Goal: Task Accomplishment & Management: Manage account settings

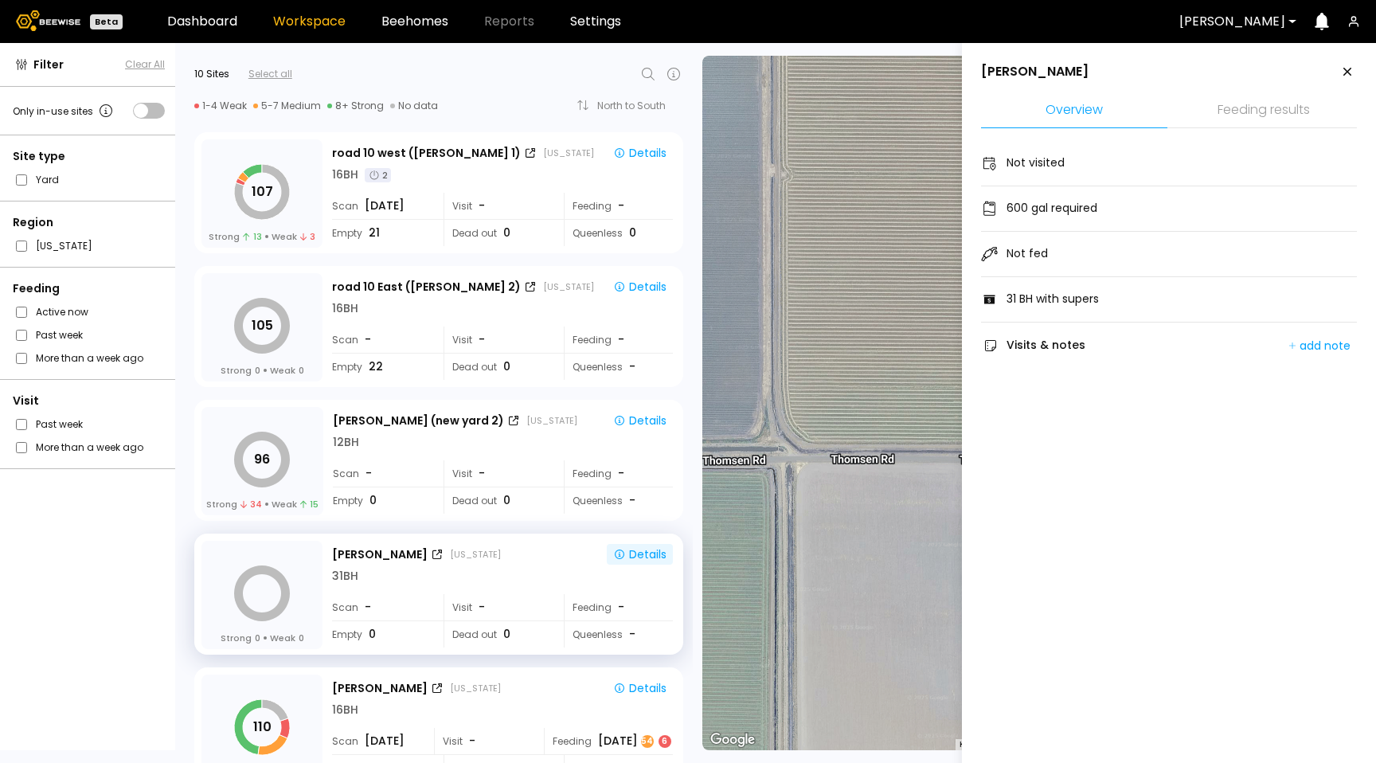
scroll to position [186, 0]
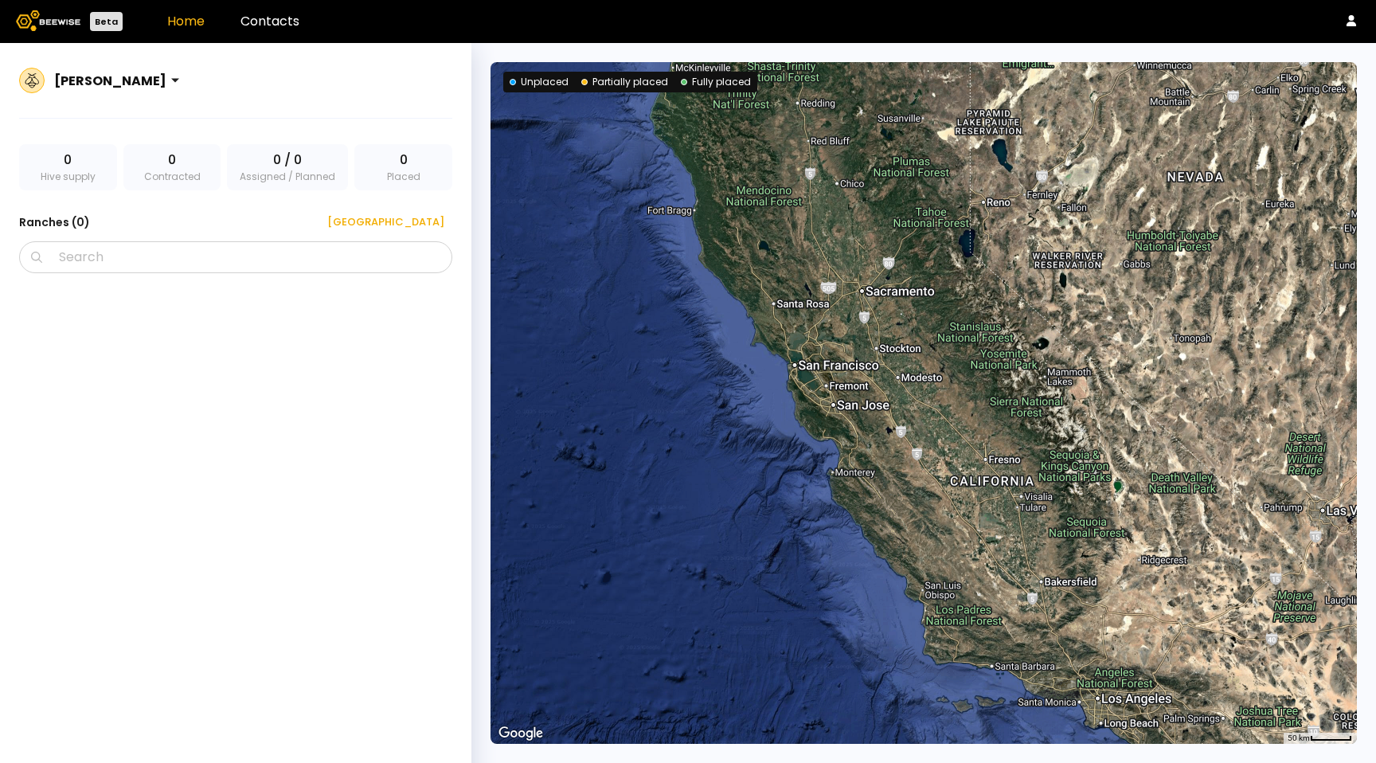
drag, startPoint x: 301, startPoint y: 32, endPoint x: 288, endPoint y: 30, distance: 12.8
click at [301, 32] on header "Beta Home Contacts" at bounding box center [688, 21] width 1376 height 43
click at [288, 30] on header "Beta Home Contacts" at bounding box center [688, 21] width 1376 height 43
drag, startPoint x: 301, startPoint y: 22, endPoint x: 295, endPoint y: 29, distance: 9.7
click at [302, 22] on header "Beta Home Contacts" at bounding box center [688, 21] width 1376 height 43
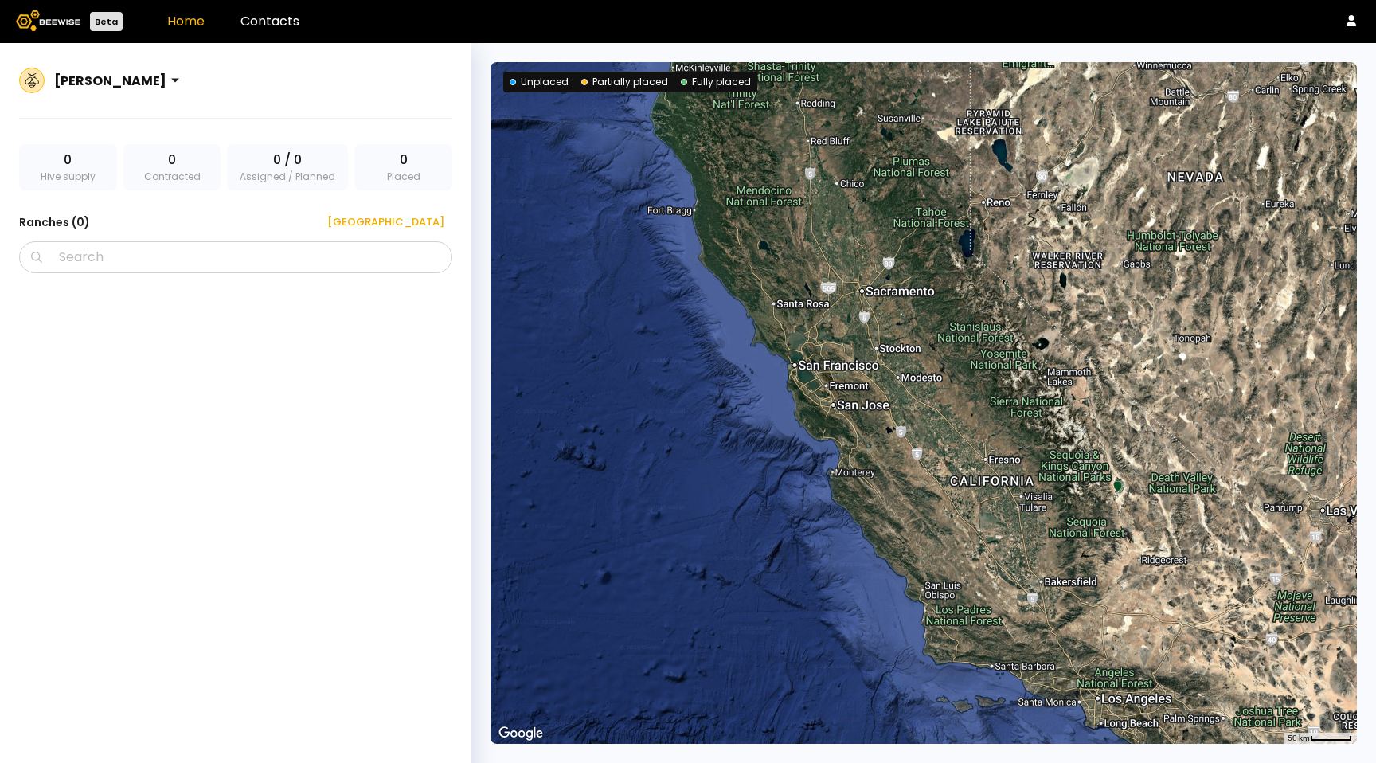
click at [275, 36] on header "Beta Home Contacts" at bounding box center [688, 21] width 1376 height 43
click at [284, 23] on link "Contacts" at bounding box center [270, 21] width 59 height 18
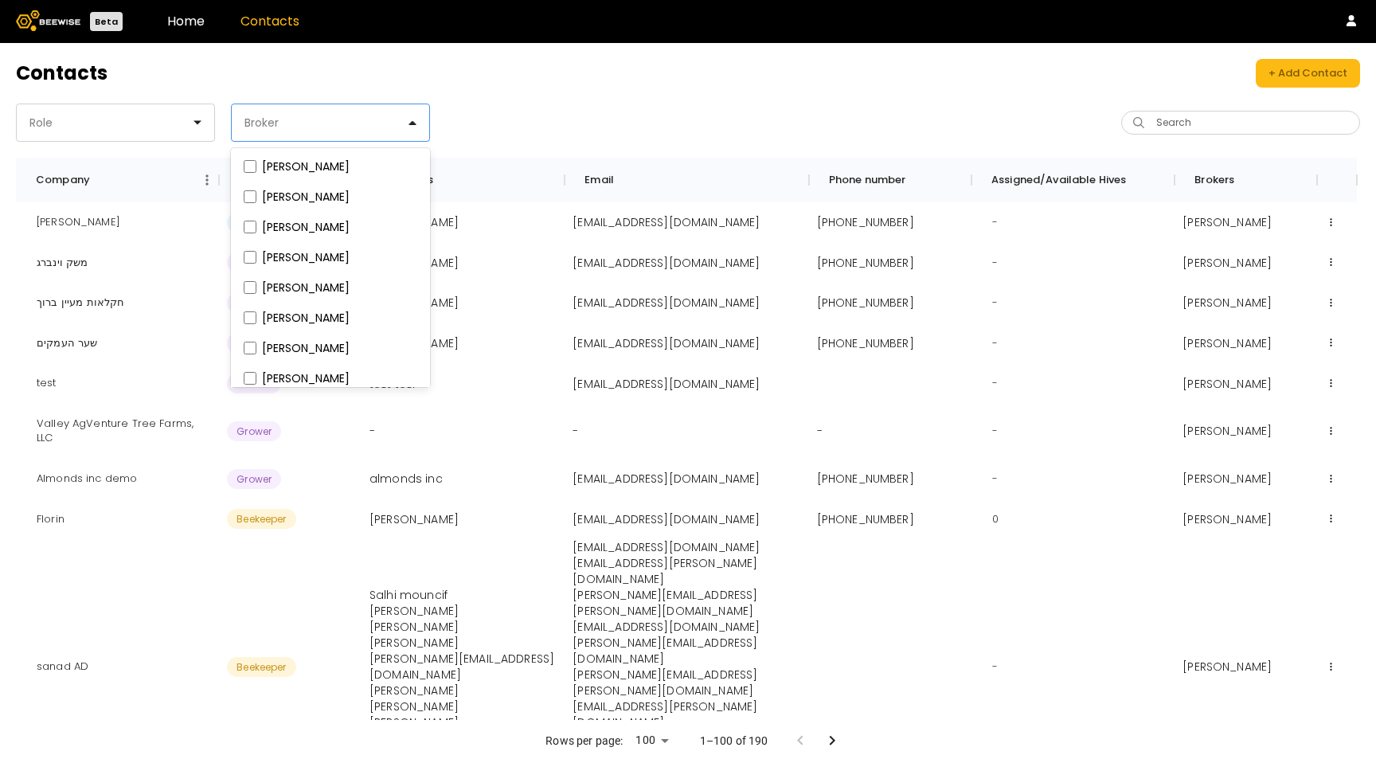
click at [411, 128] on div "Broker" at bounding box center [324, 122] width 185 height 37
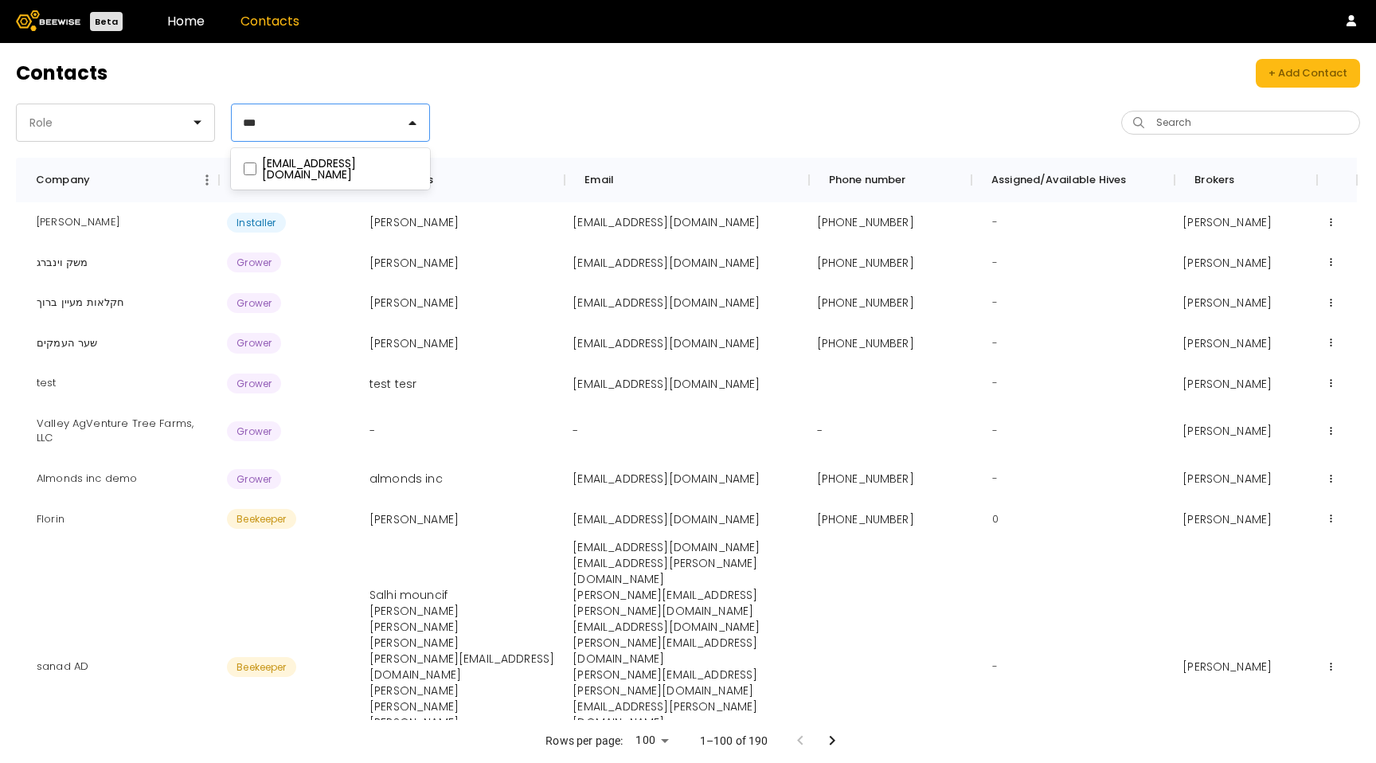
type input "***"
click at [40, 145] on div "Contacts + Add Contact Role Broker Search Company Role Contacts Email Phone num…" at bounding box center [688, 403] width 1376 height 720
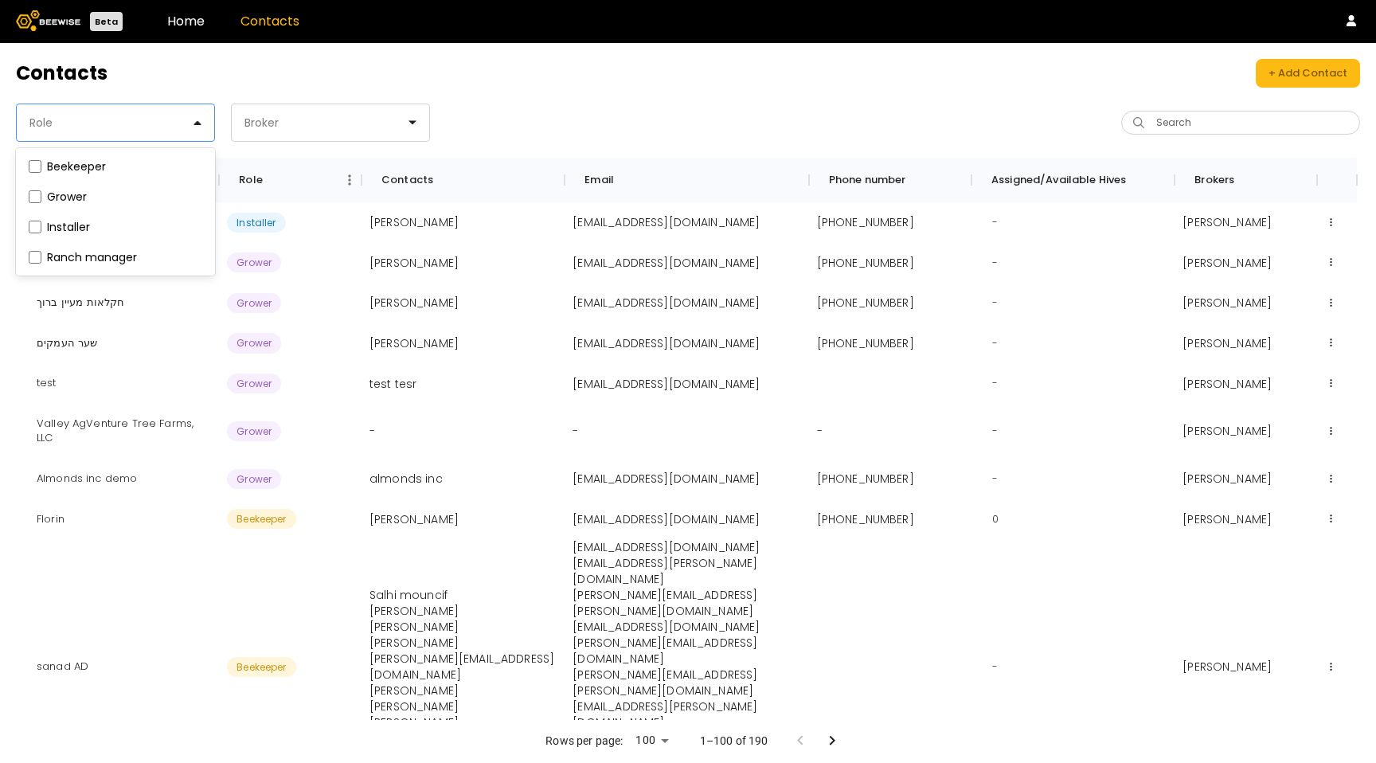
click at [54, 108] on div "Role" at bounding box center [109, 122] width 185 height 37
click at [43, 167] on span at bounding box center [34, 167] width 18 height 18
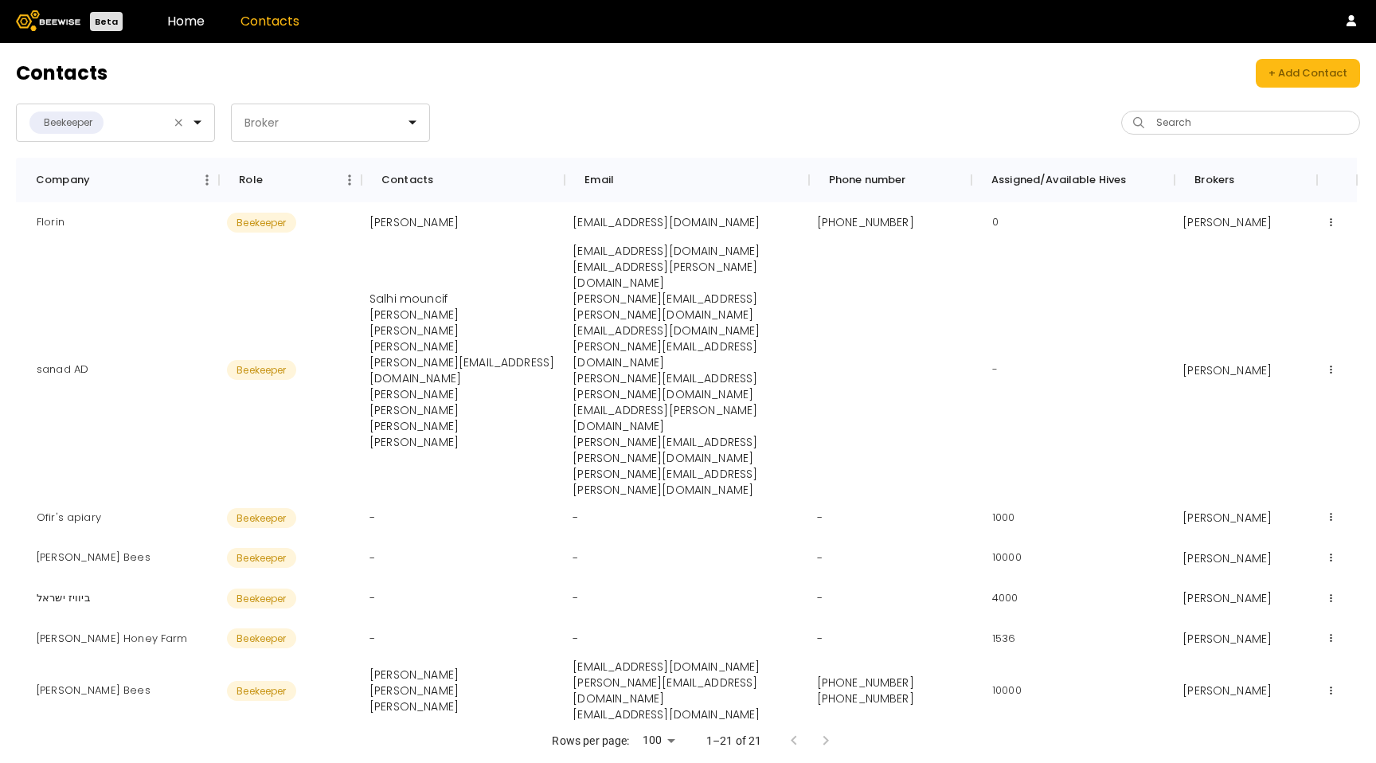
click at [643, 95] on div "Contacts + Add Contact Beekeeper Broker Search Company Role Contacts Email Phon…" at bounding box center [688, 403] width 1376 height 720
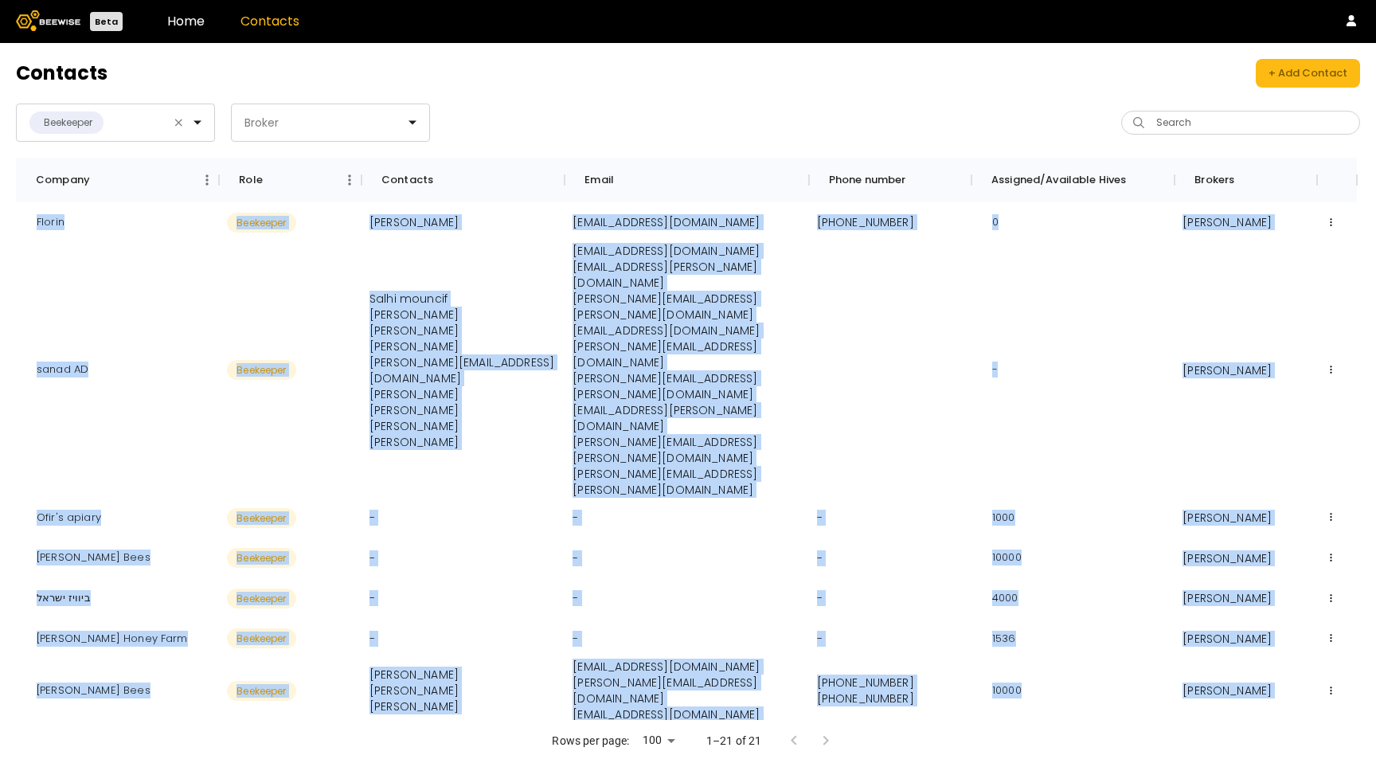
drag, startPoint x: 92, startPoint y: 654, endPoint x: 15, endPoint y: 658, distance: 76.6
click at [14, 658] on div "Contacts + Add Contact Beekeeper Broker Search Company Role Contacts Email Phon…" at bounding box center [688, 403] width 1376 height 720
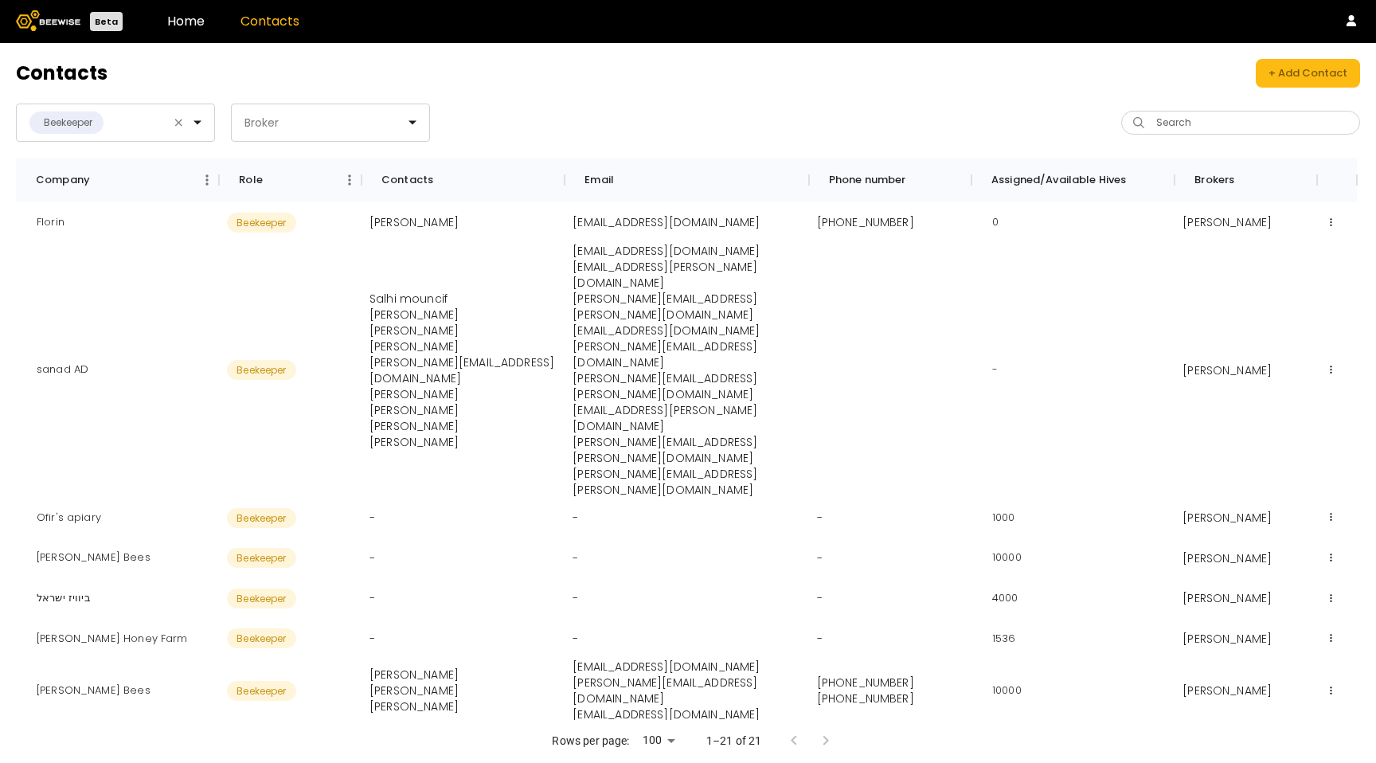
copy div "Greg Shved"
click at [99, 538] on div "Duffer's Bees" at bounding box center [93, 558] width 139 height 41
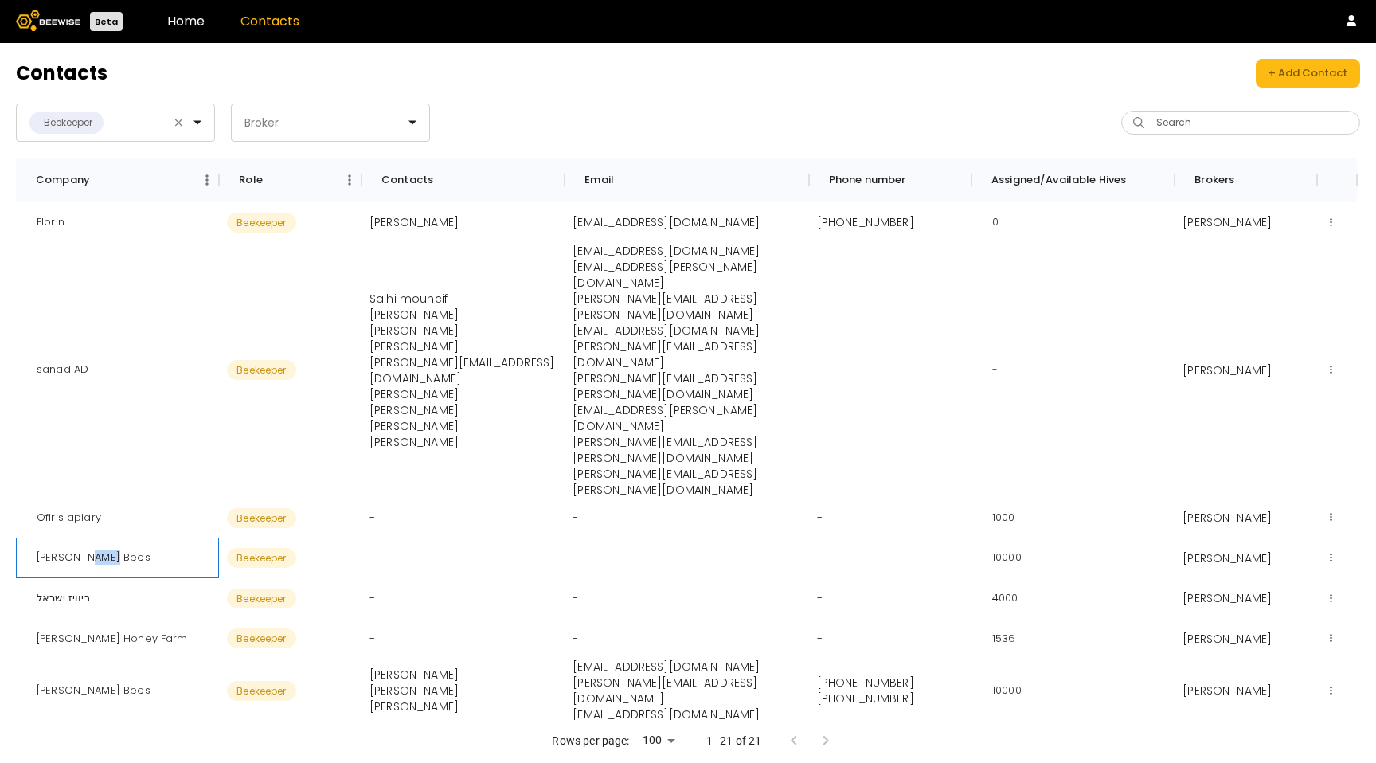
click at [99, 538] on div "Duffer's Bees" at bounding box center [93, 558] width 139 height 41
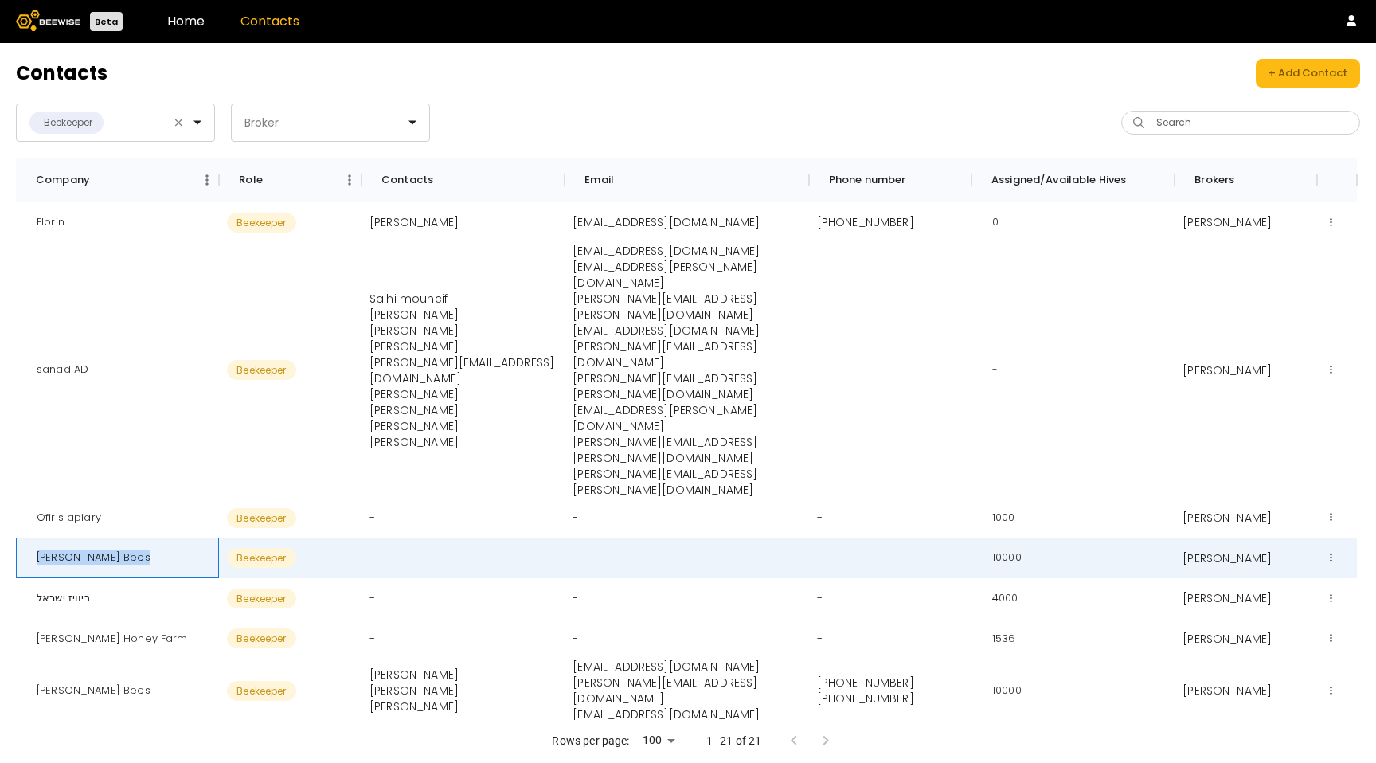
click at [99, 538] on div "Duffer's Bees" at bounding box center [93, 558] width 139 height 41
copy div "Duffer's Bees"
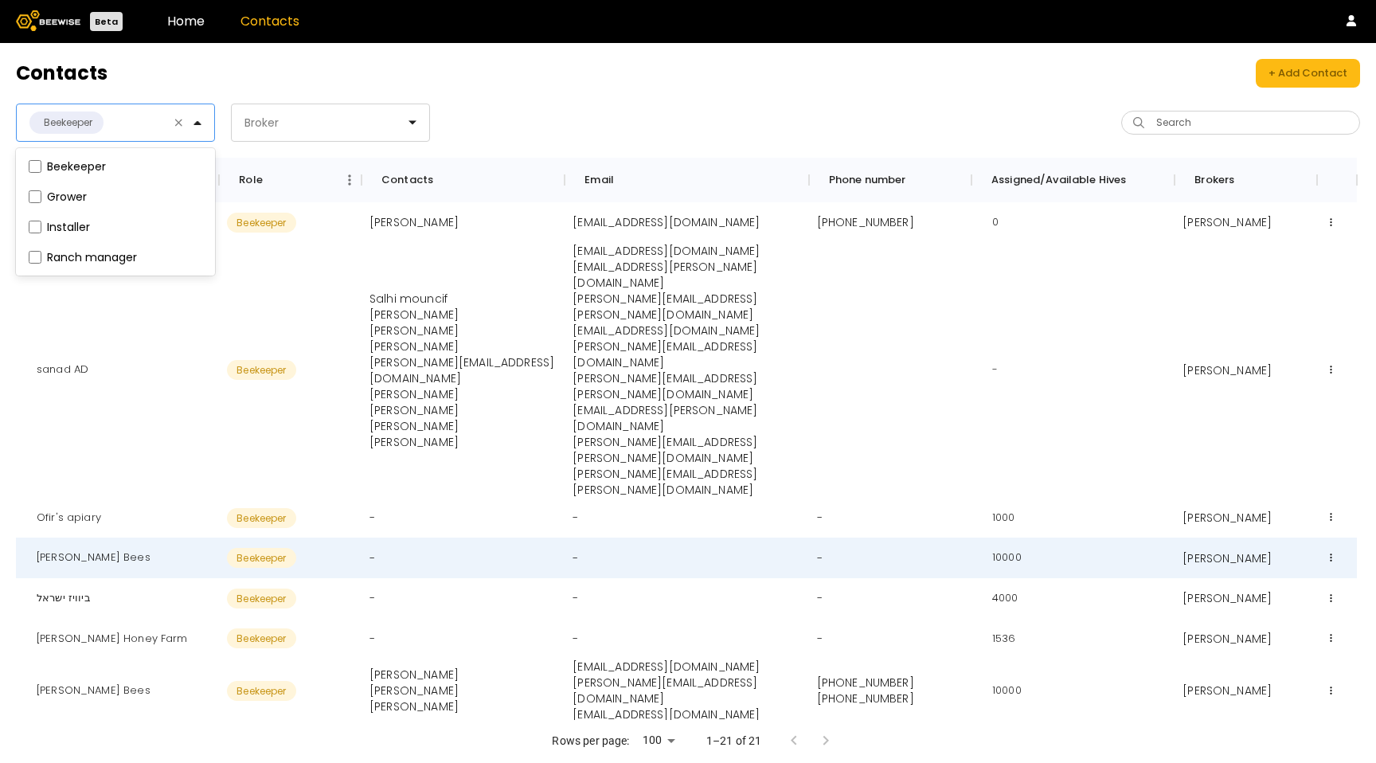
click at [203, 114] on div at bounding box center [201, 122] width 25 height 37
click at [413, 127] on div "Broker" at bounding box center [324, 122] width 185 height 37
click at [167, 24] on link "Home" at bounding box center [185, 21] width 37 height 18
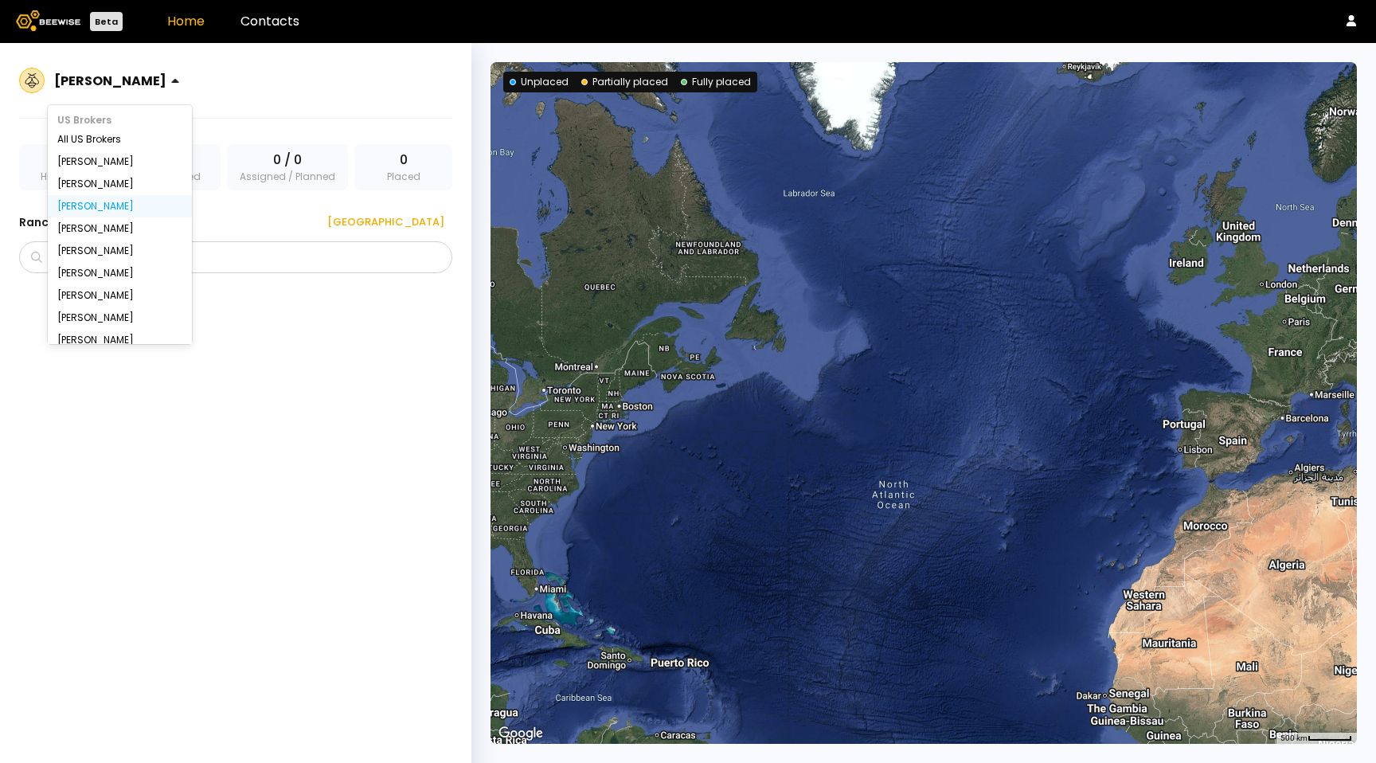
click at [143, 92] on div "Crista Casas" at bounding box center [110, 80] width 125 height 37
click at [92, 186] on div "Greg" at bounding box center [119, 184] width 125 height 10
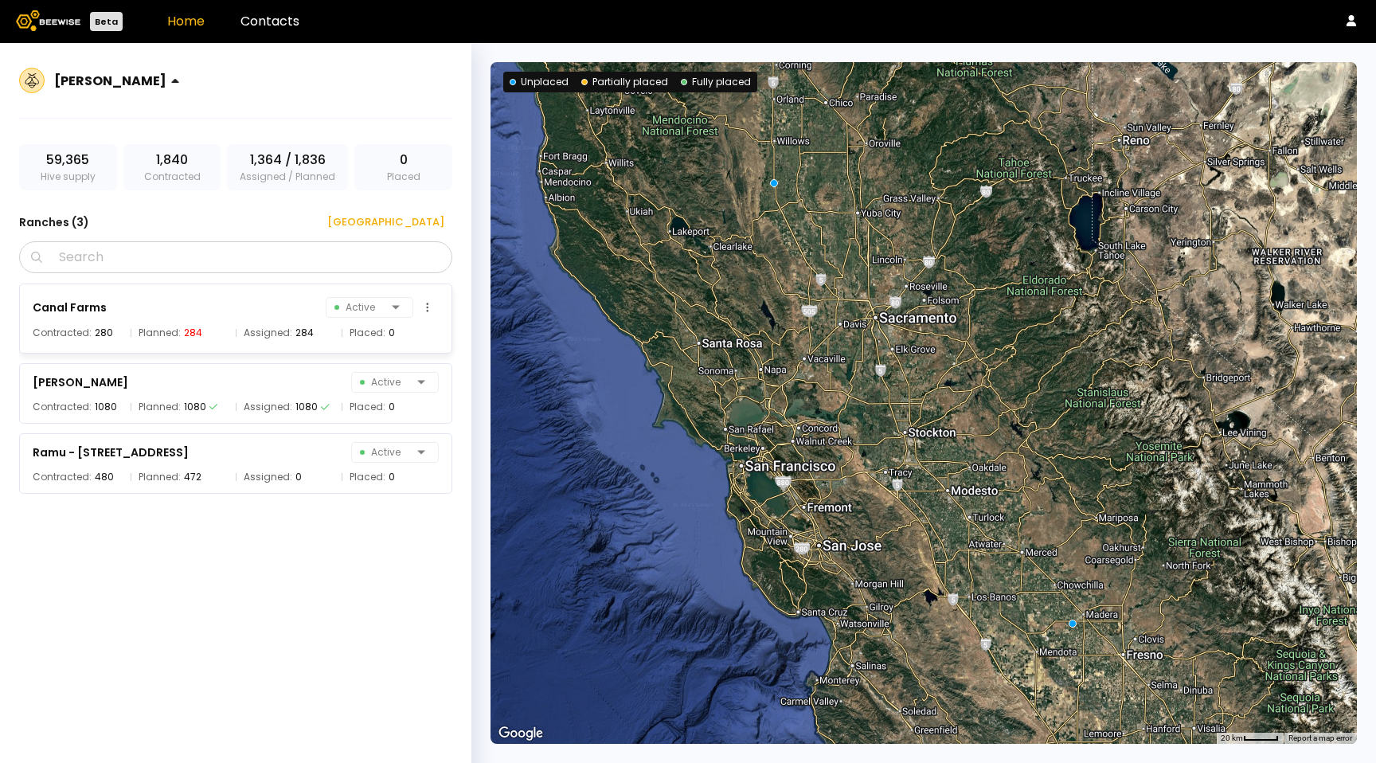
click at [164, 325] on span "Planned:" at bounding box center [160, 333] width 42 height 16
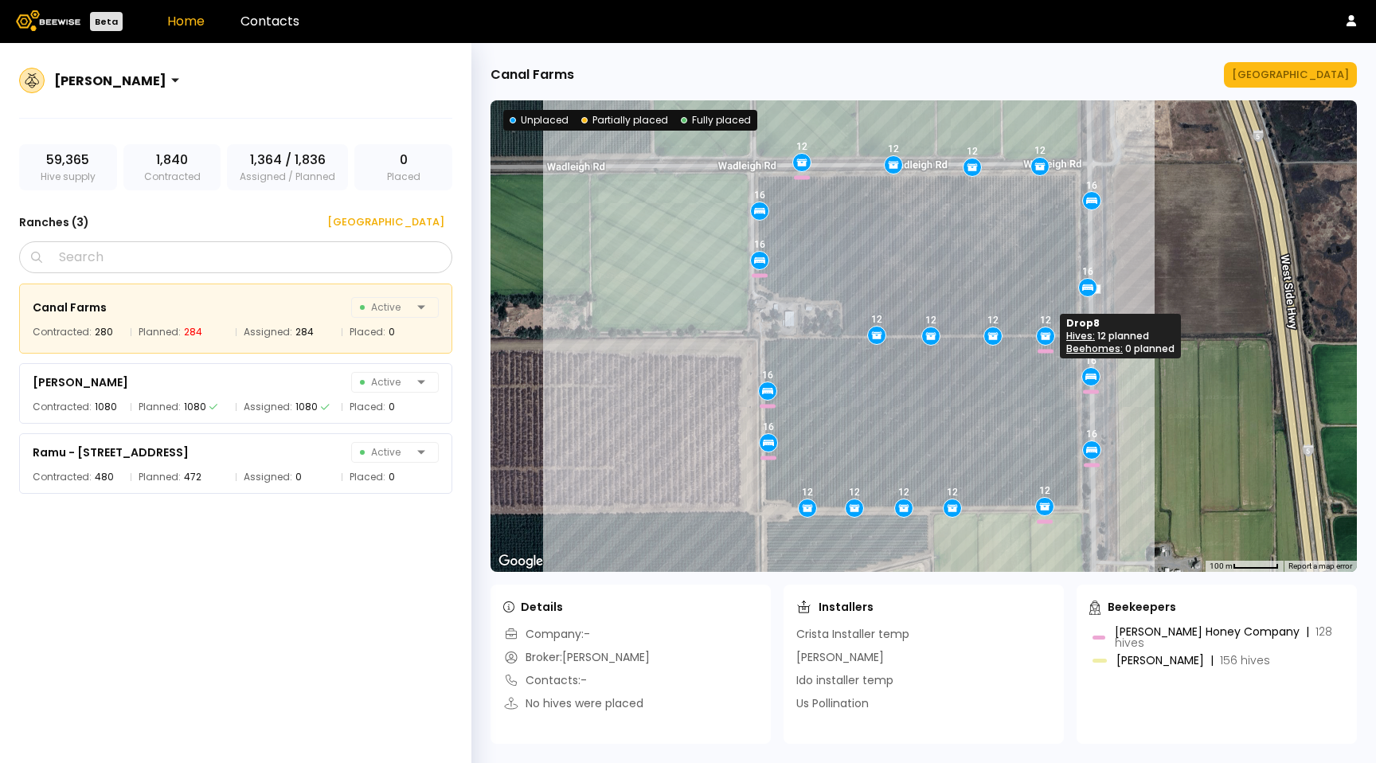
click at [1047, 329] on icon at bounding box center [1045, 336] width 14 height 14
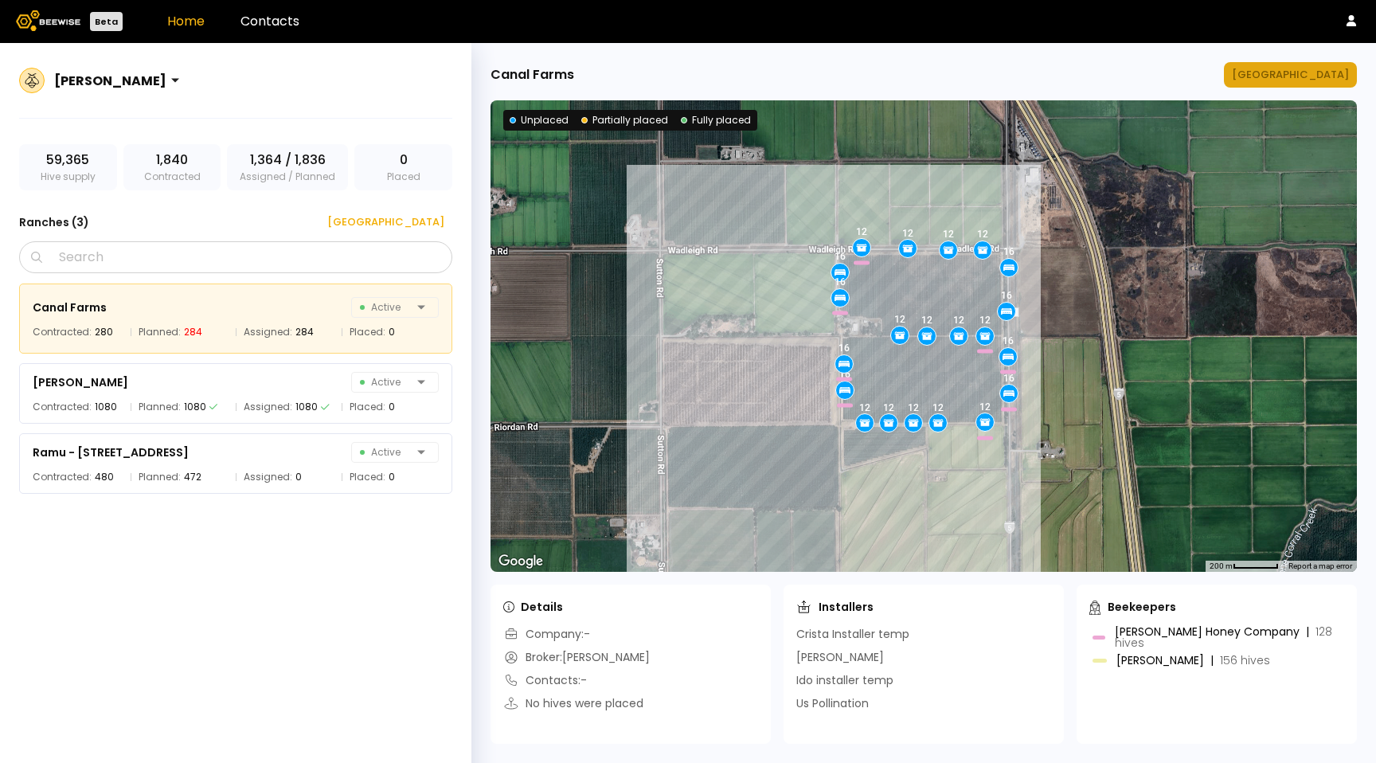
click at [1322, 74] on div "Manage Ranch" at bounding box center [1290, 75] width 117 height 16
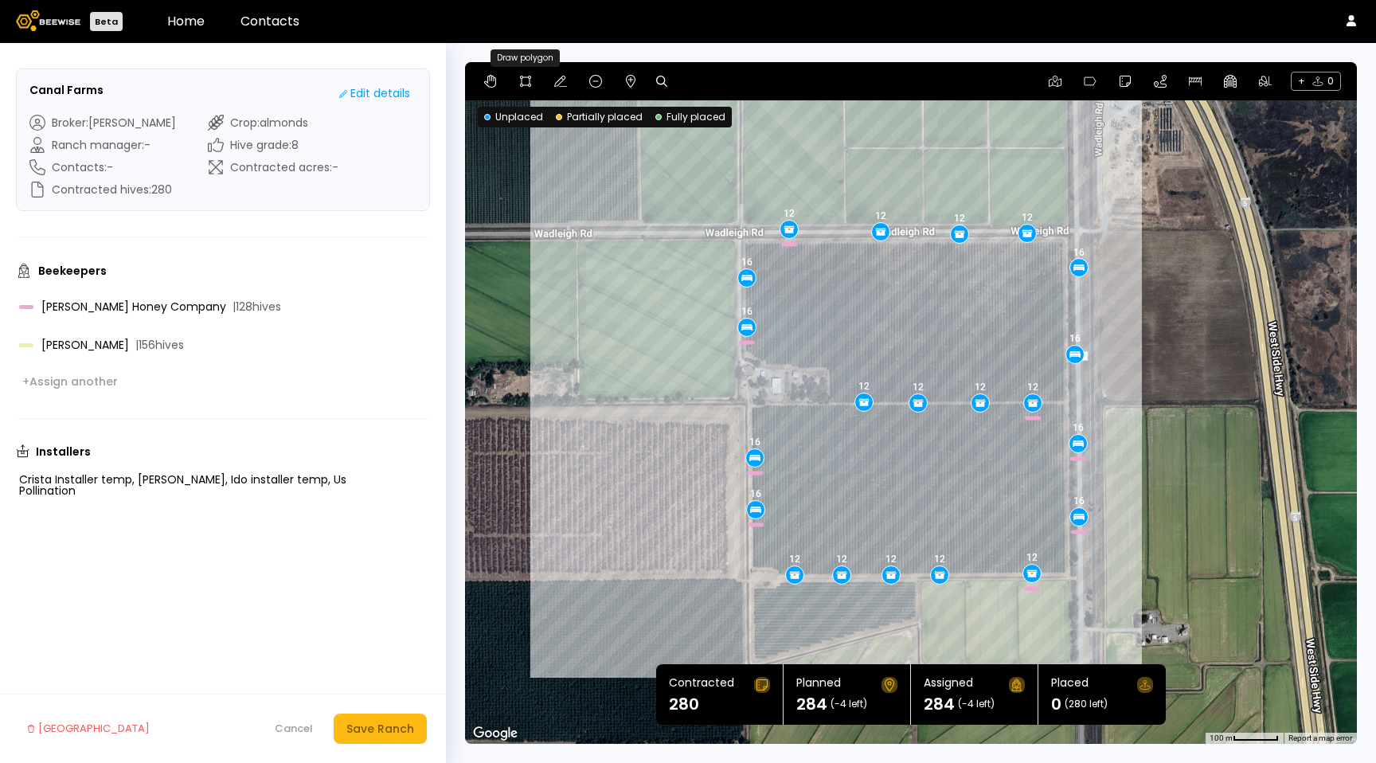
drag, startPoint x: 521, startPoint y: 84, endPoint x: 566, endPoint y: 116, distance: 55.9
click at [521, 84] on icon at bounding box center [525, 81] width 11 height 11
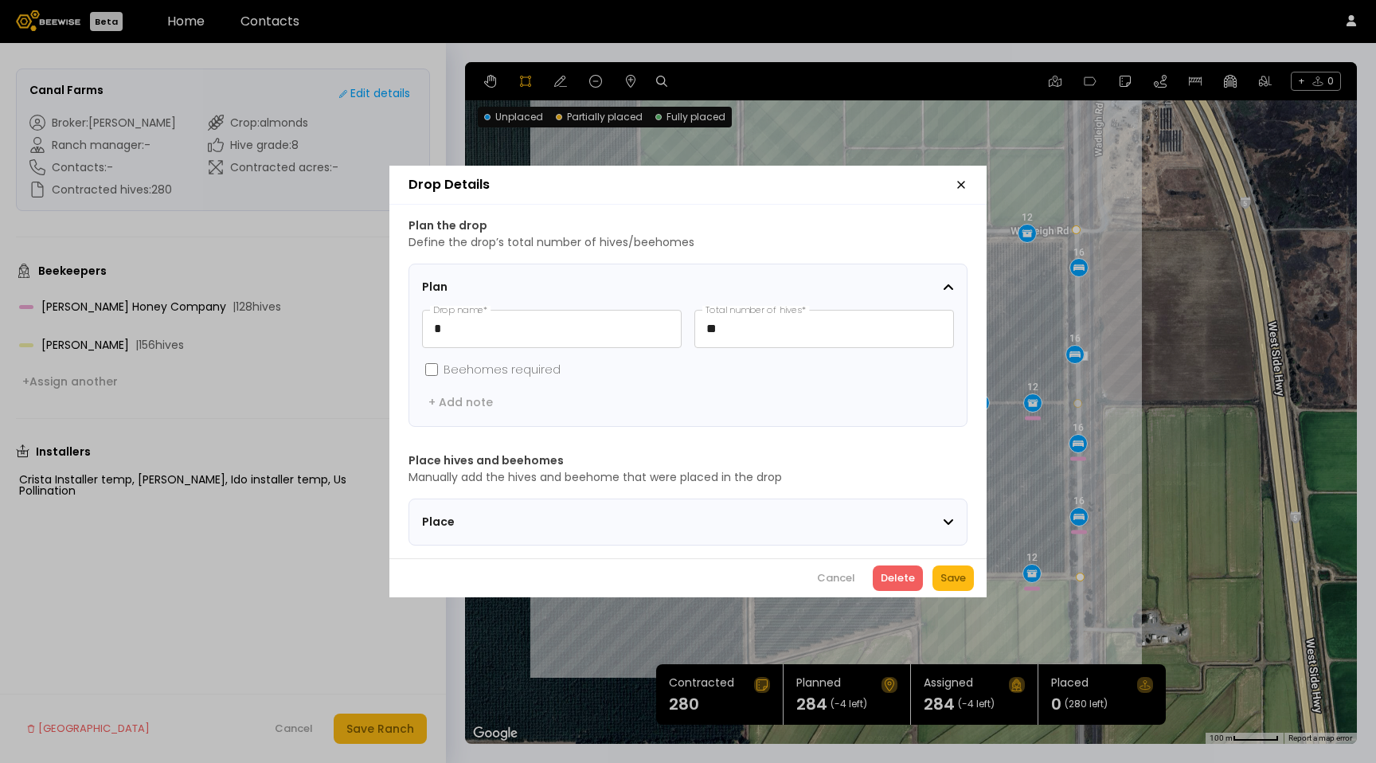
click at [923, 505] on section "Place" at bounding box center [688, 522] width 559 height 47
click at [946, 519] on icon at bounding box center [949, 522] width 10 height 6
click at [444, 517] on span "Place" at bounding box center [521, 522] width 199 height 17
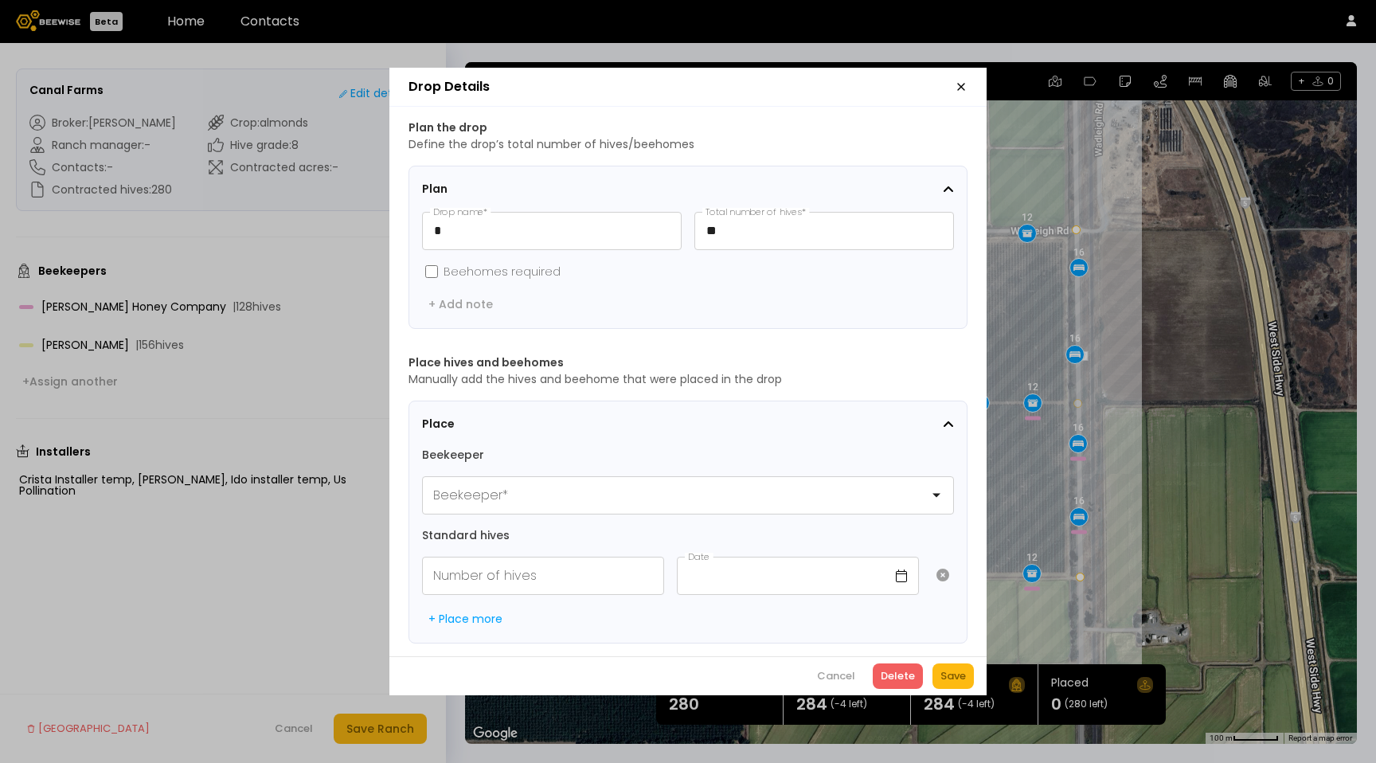
click at [961, 80] on icon "button" at bounding box center [961, 86] width 13 height 13
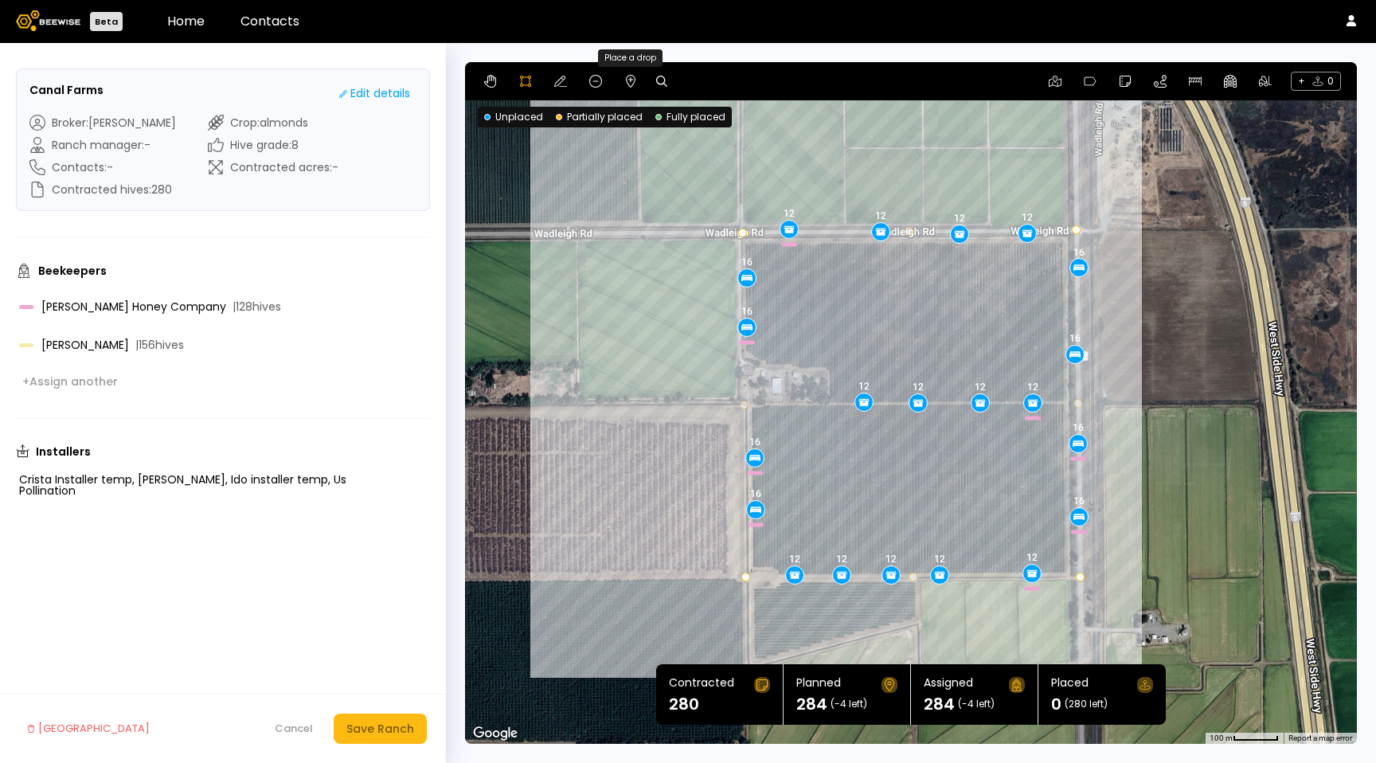
drag, startPoint x: 635, startPoint y: 86, endPoint x: 643, endPoint y: 93, distance: 11.3
click at [635, 86] on icon at bounding box center [630, 81] width 13 height 13
click at [314, 736] on button "Cancel" at bounding box center [294, 728] width 54 height 25
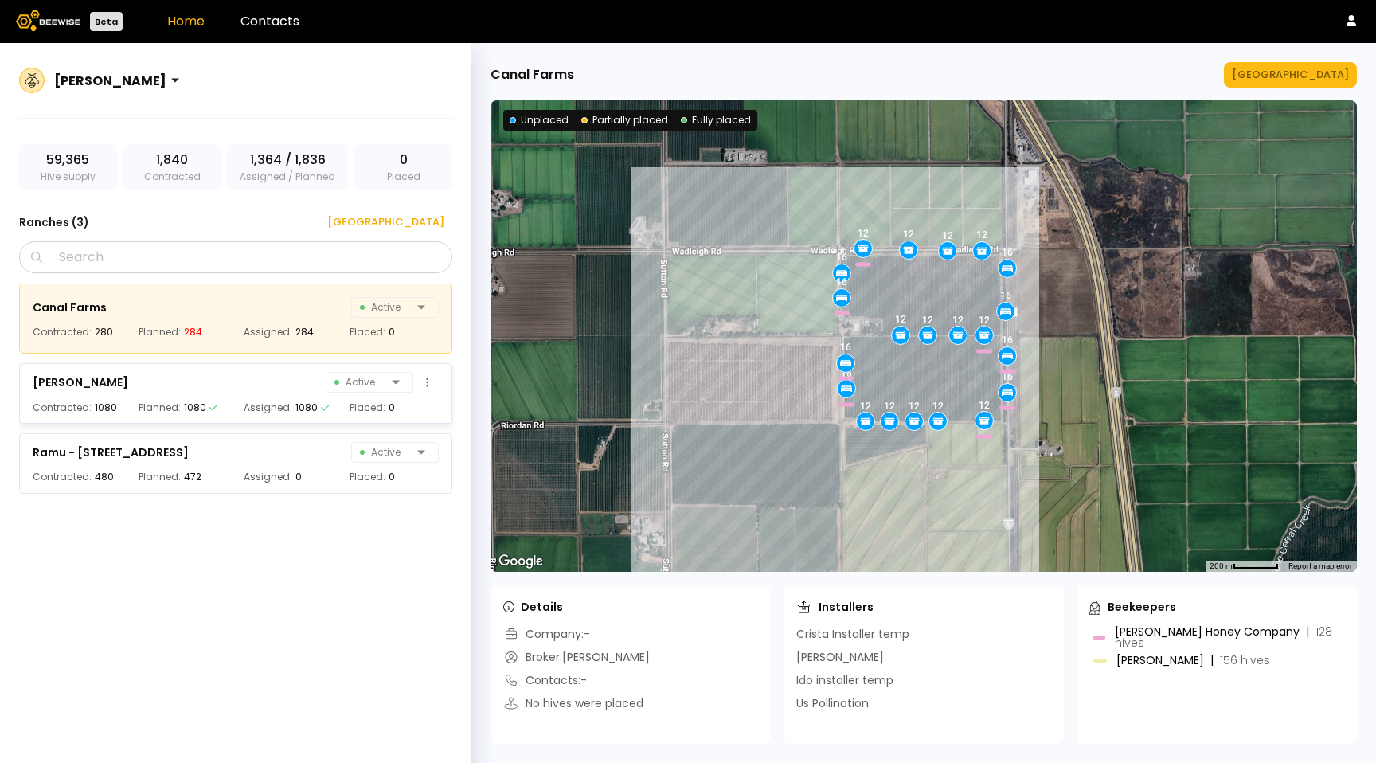
click at [199, 410] on div "1080" at bounding box center [195, 408] width 22 height 16
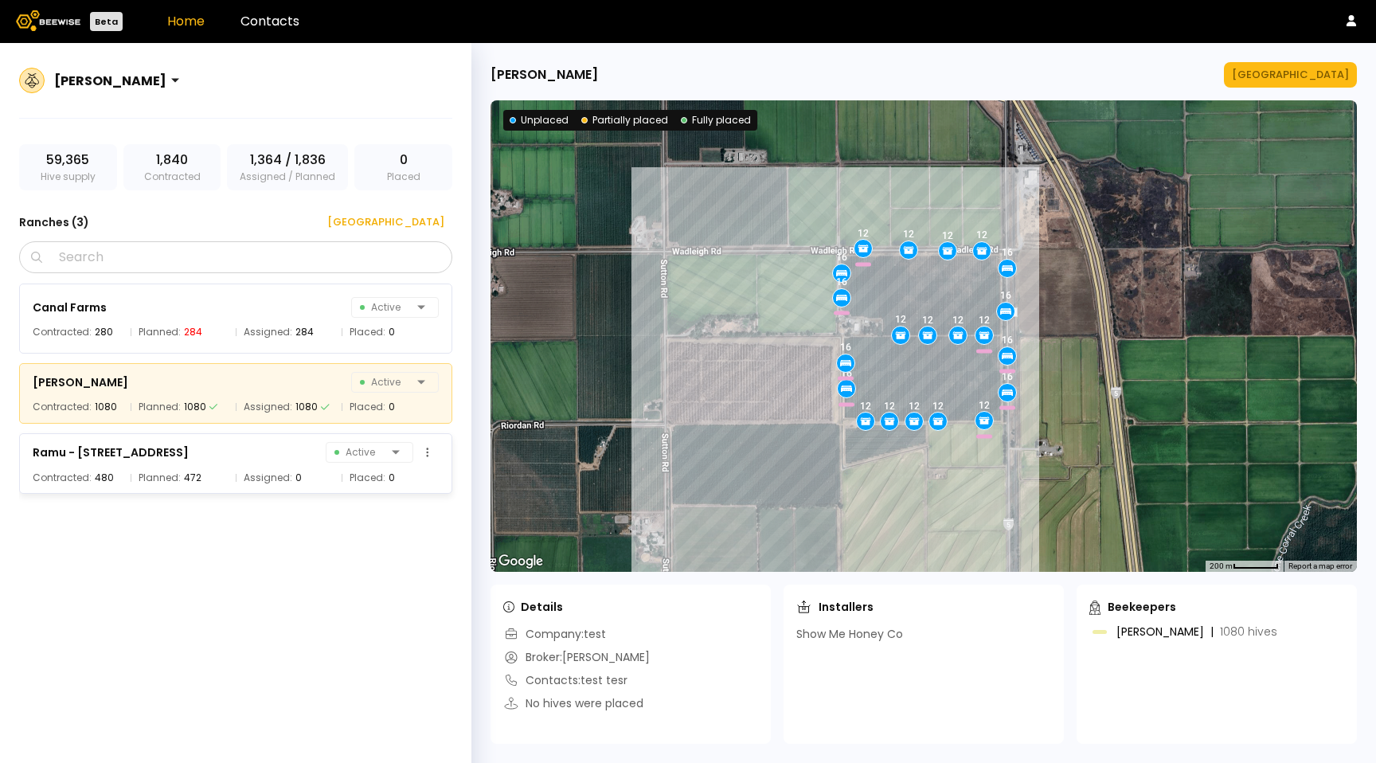
click at [220, 492] on div "Ramu - 22802 Ave 11 Active Contracted: 480 Planned: 472 Assigned: 0 Placed: 0" at bounding box center [235, 463] width 433 height 61
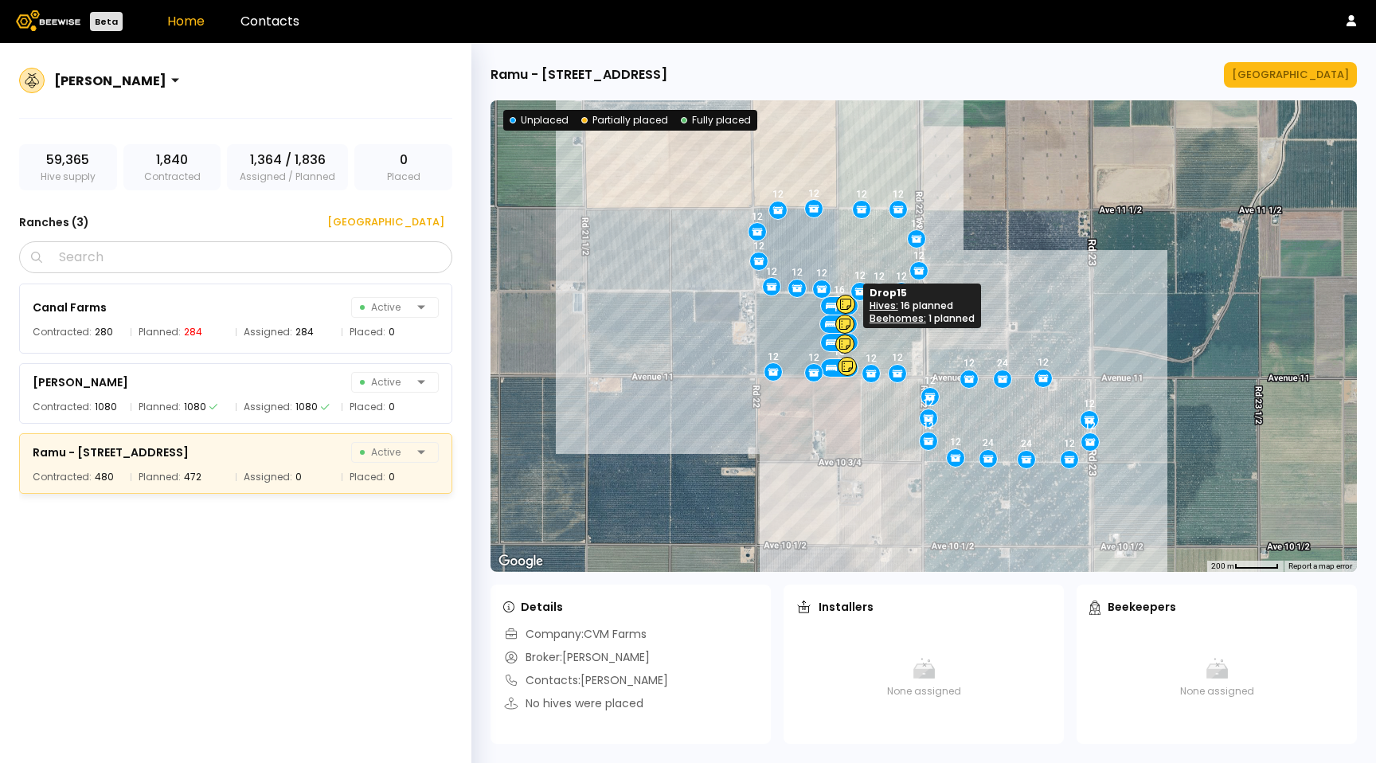
click at [829, 307] on icon at bounding box center [831, 306] width 11 height 4
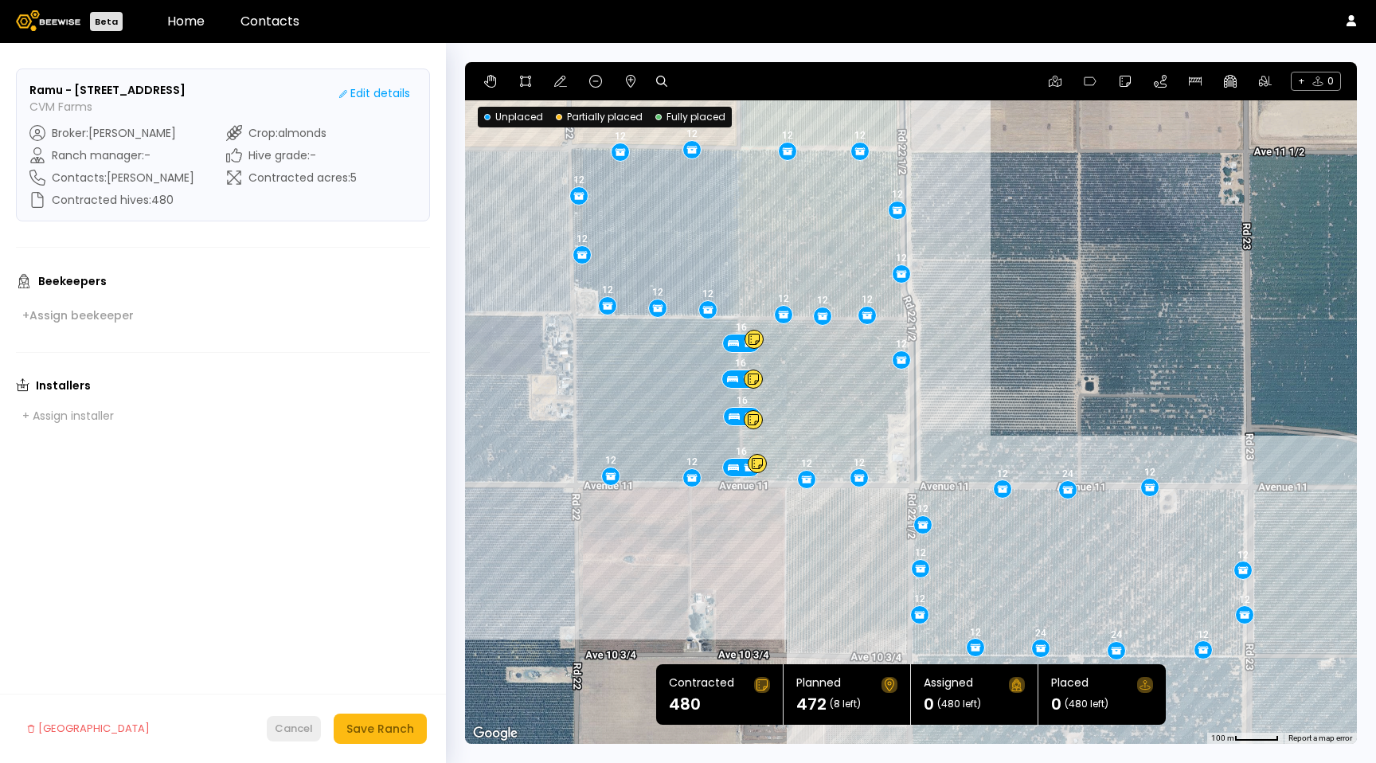
click at [295, 729] on div "Cancel" at bounding box center [294, 729] width 38 height 16
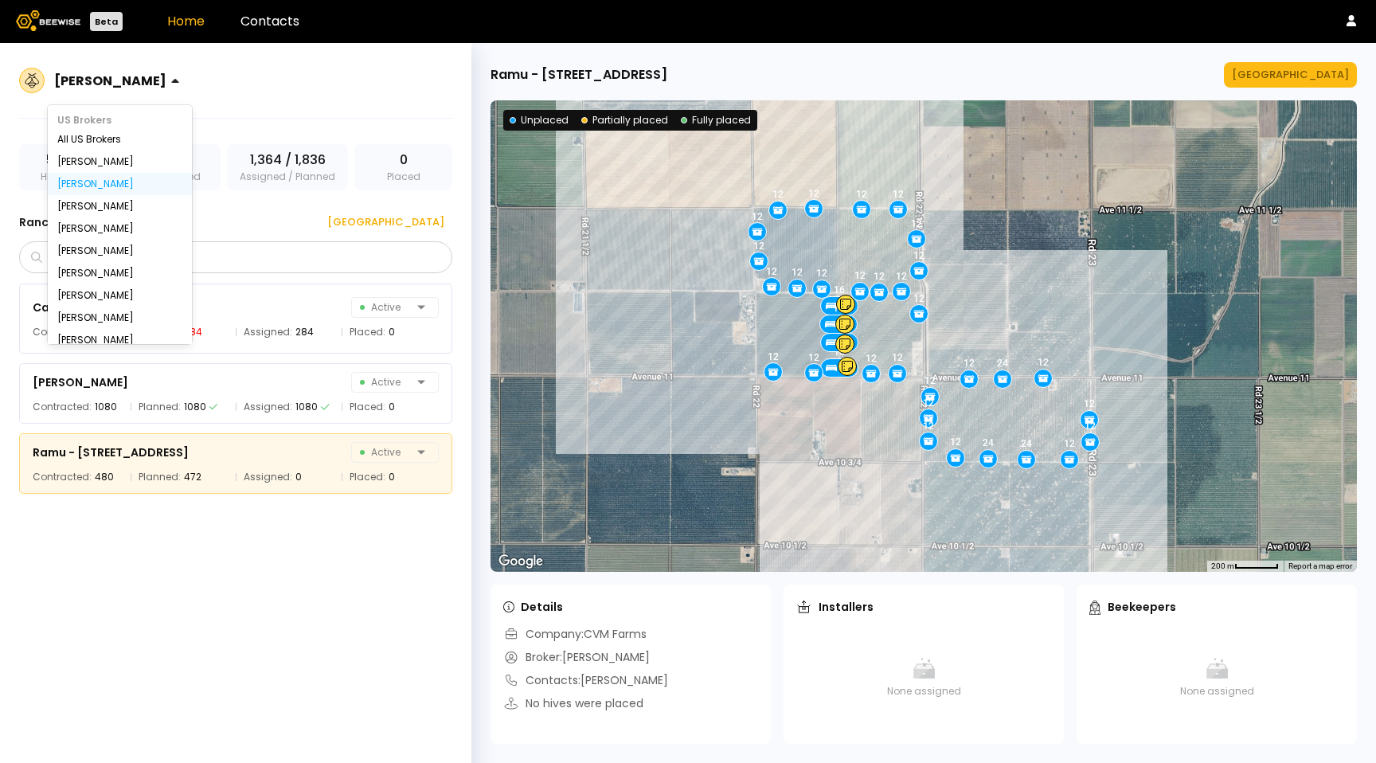
click at [85, 82] on div at bounding box center [110, 80] width 112 height 14
click at [89, 192] on div "Greg" at bounding box center [120, 184] width 144 height 22
click at [88, 198] on div "Crista Casas" at bounding box center [120, 206] width 144 height 22
click at [87, 80] on div at bounding box center [110, 80] width 112 height 14
drag, startPoint x: 88, startPoint y: 86, endPoint x: 84, endPoint y: 128, distance: 42.5
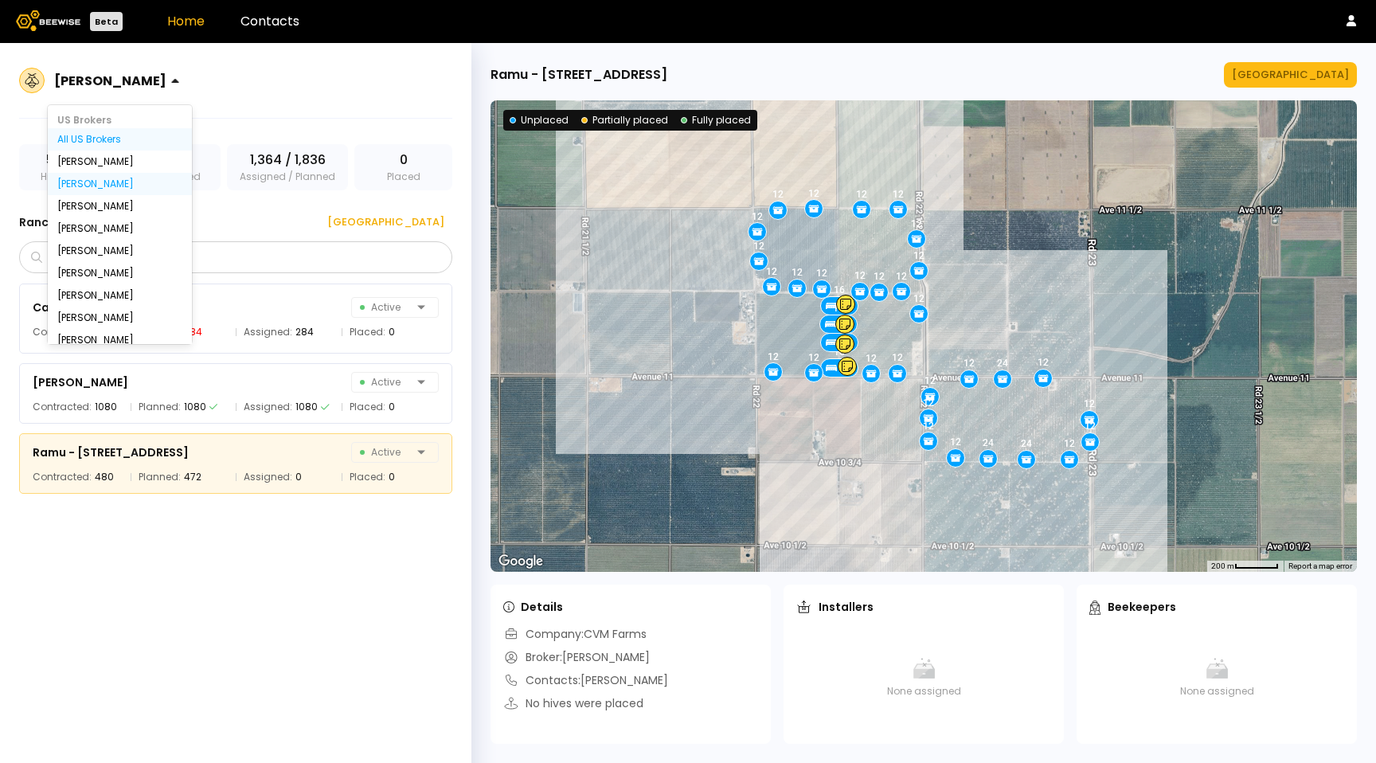
click at [88, 86] on div at bounding box center [110, 80] width 112 height 14
click at [68, 230] on div "Sharon Shin" at bounding box center [119, 229] width 125 height 10
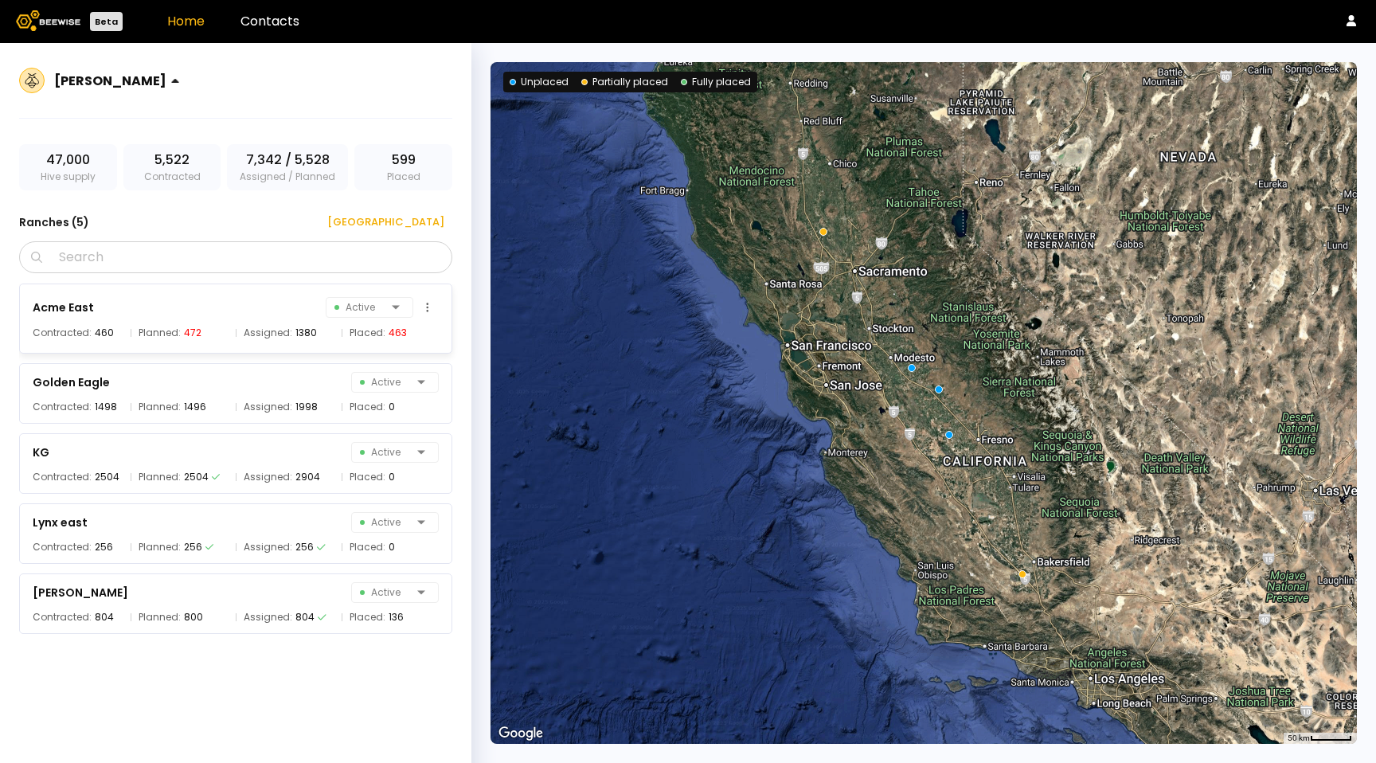
click at [308, 303] on div "Acme East Active" at bounding box center [236, 307] width 406 height 22
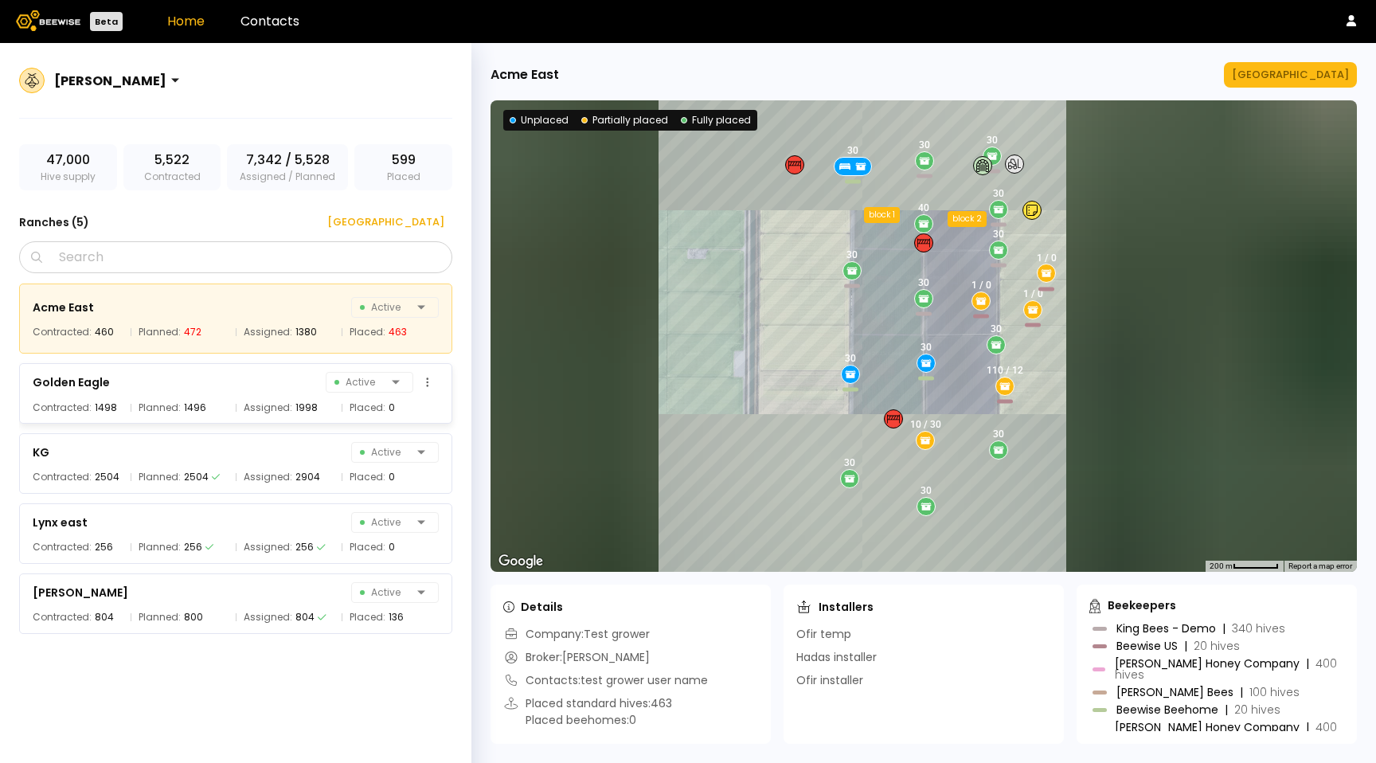
click at [288, 380] on div "Golden Eagle Active" at bounding box center [236, 382] width 406 height 22
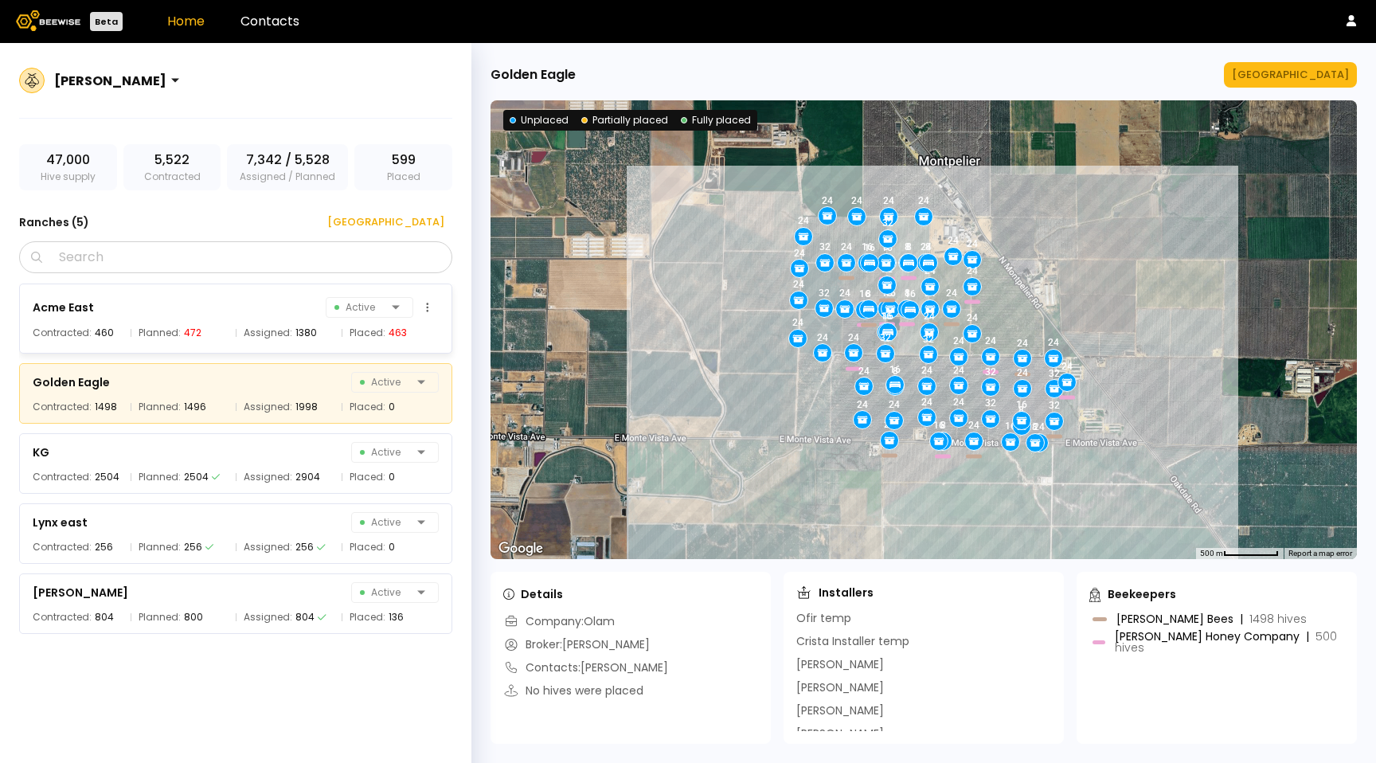
click at [280, 327] on span "Assigned:" at bounding box center [268, 333] width 49 height 16
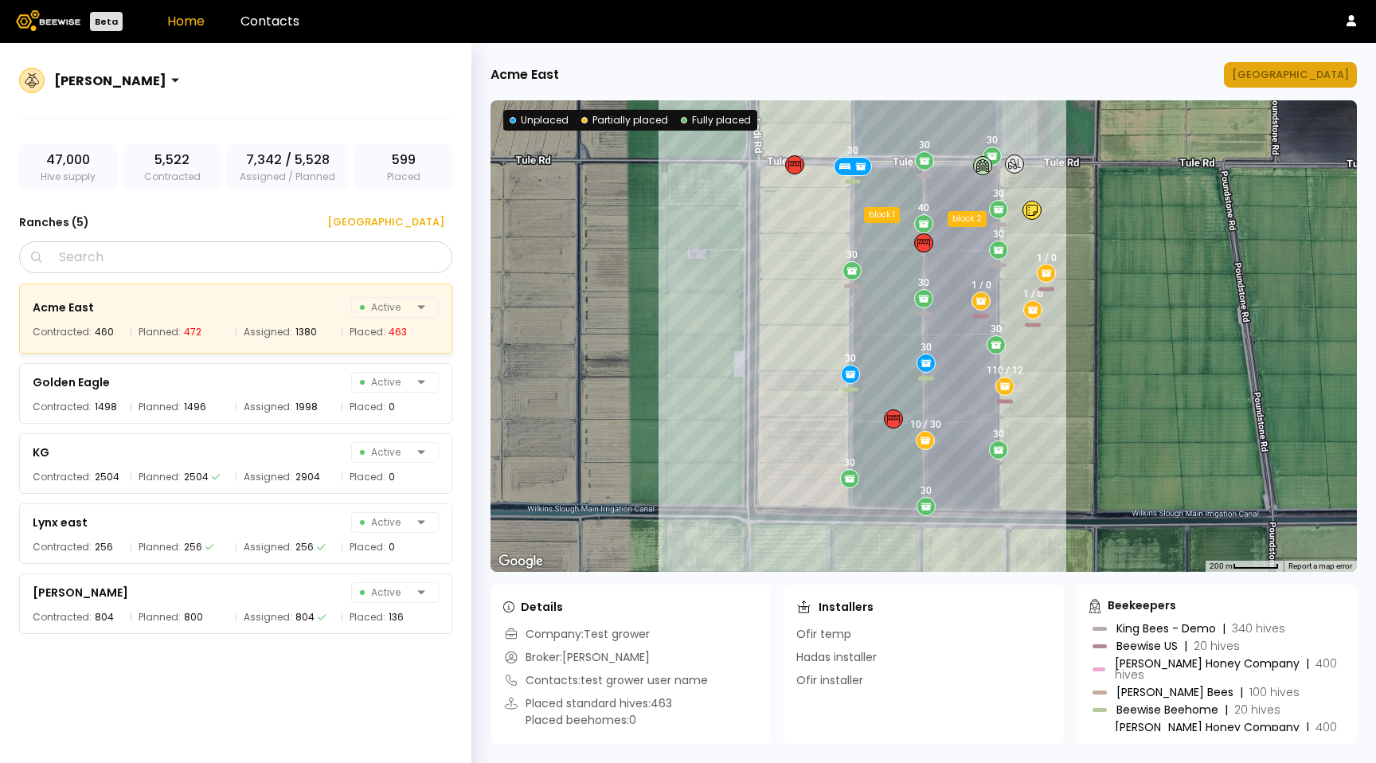
click at [1310, 82] on button "Manage Ranch" at bounding box center [1290, 74] width 133 height 25
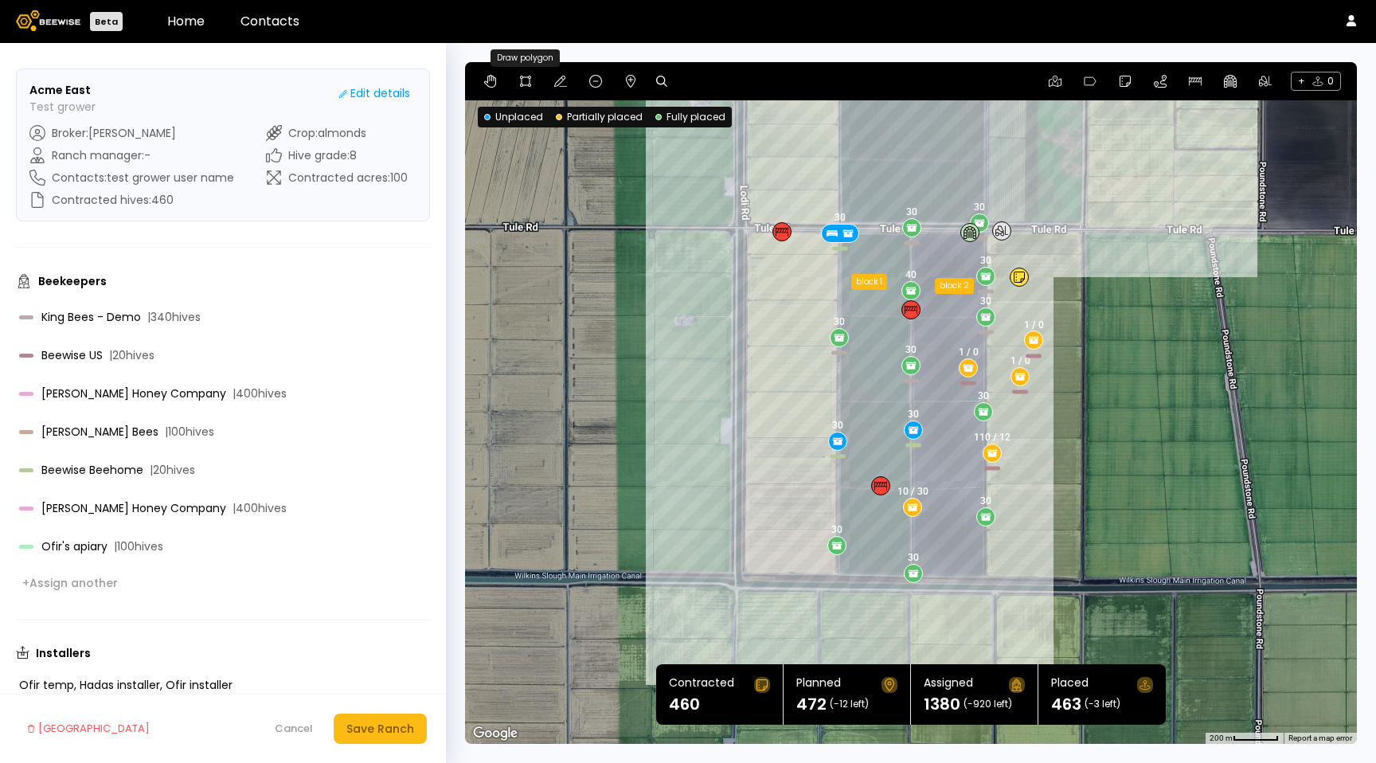
drag, startPoint x: 529, startPoint y: 86, endPoint x: 690, endPoint y: 119, distance: 164.9
click at [528, 86] on icon at bounding box center [525, 81] width 11 height 11
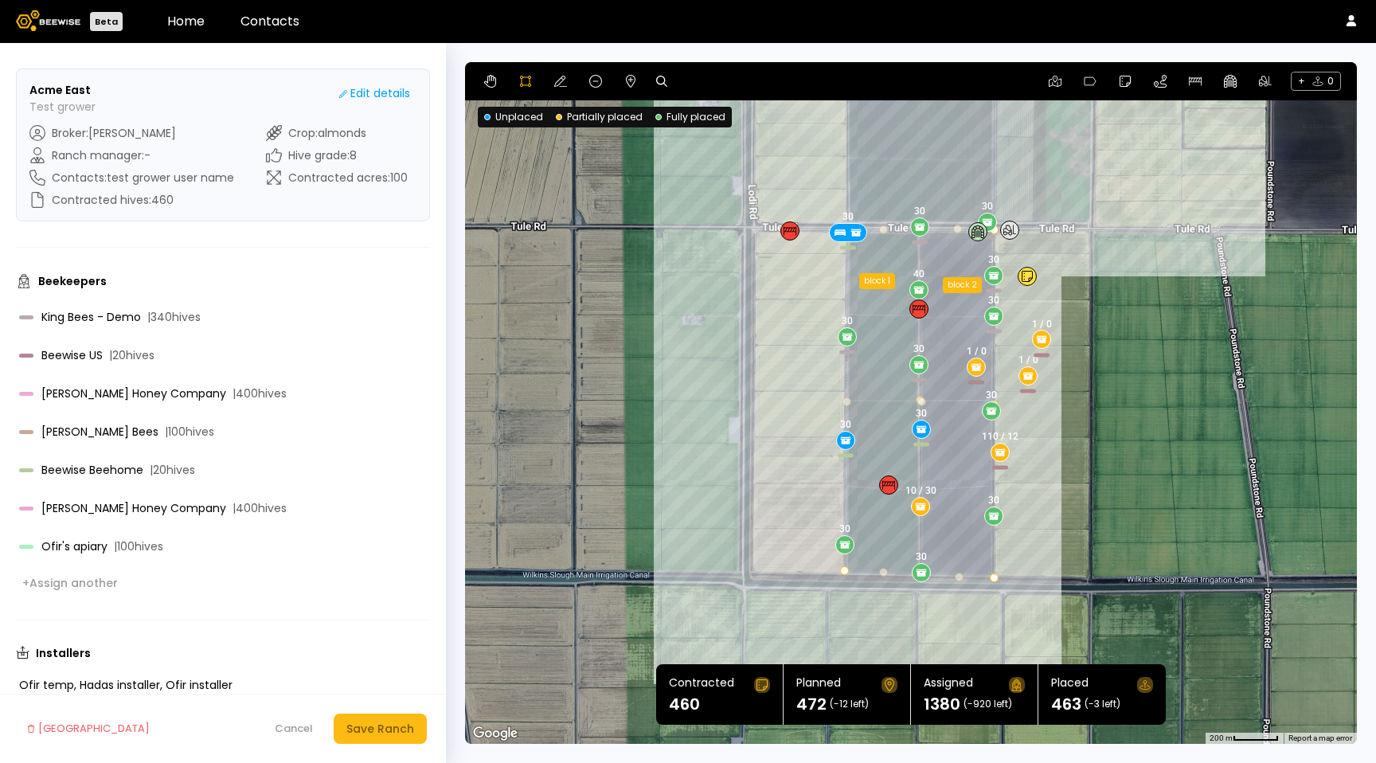
drag, startPoint x: 869, startPoint y: 232, endPoint x: 878, endPoint y: 231, distance: 9.6
click at [878, 231] on div at bounding box center [912, 403] width 890 height 682
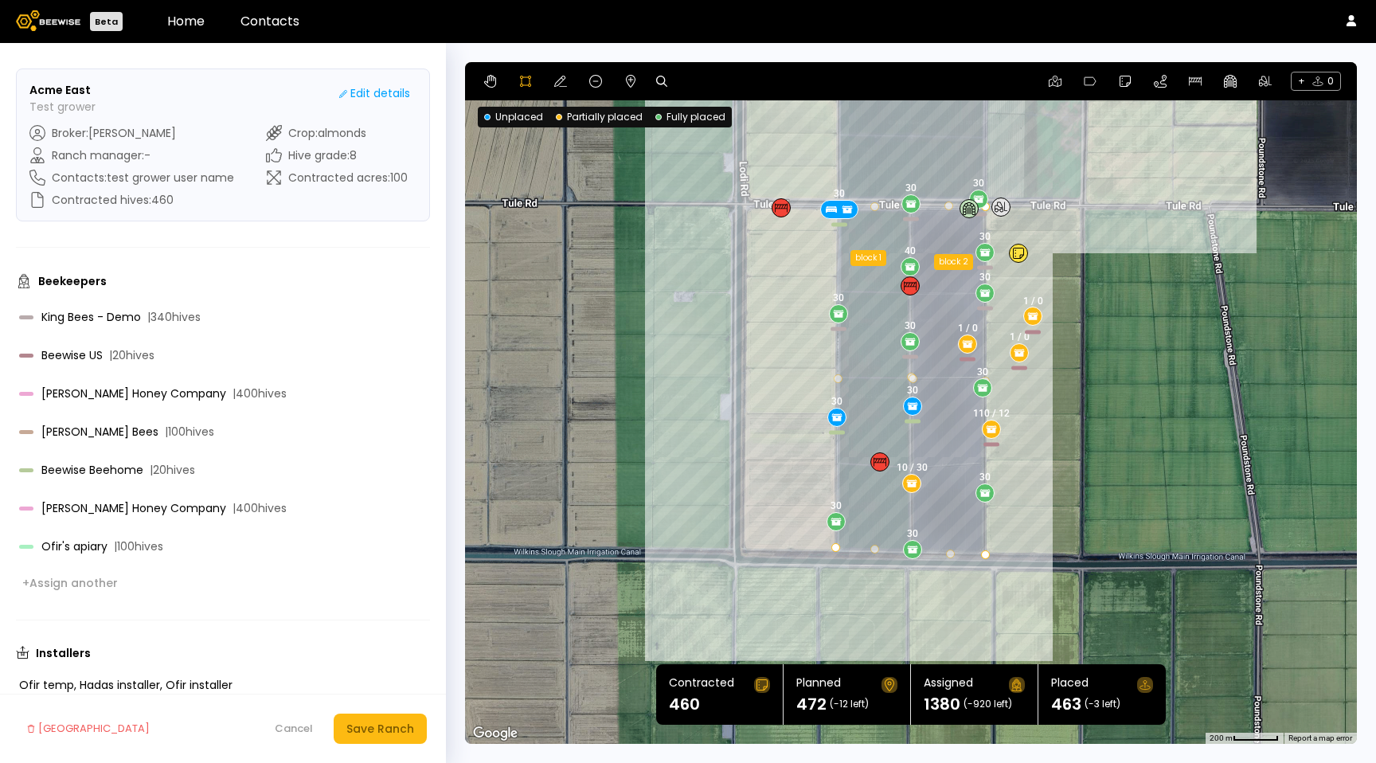
drag, startPoint x: 883, startPoint y: 228, endPoint x: 1023, endPoint y: 471, distance: 280.4
click at [874, 204] on div at bounding box center [912, 403] width 890 height 682
click at [985, 554] on div at bounding box center [912, 403] width 890 height 682
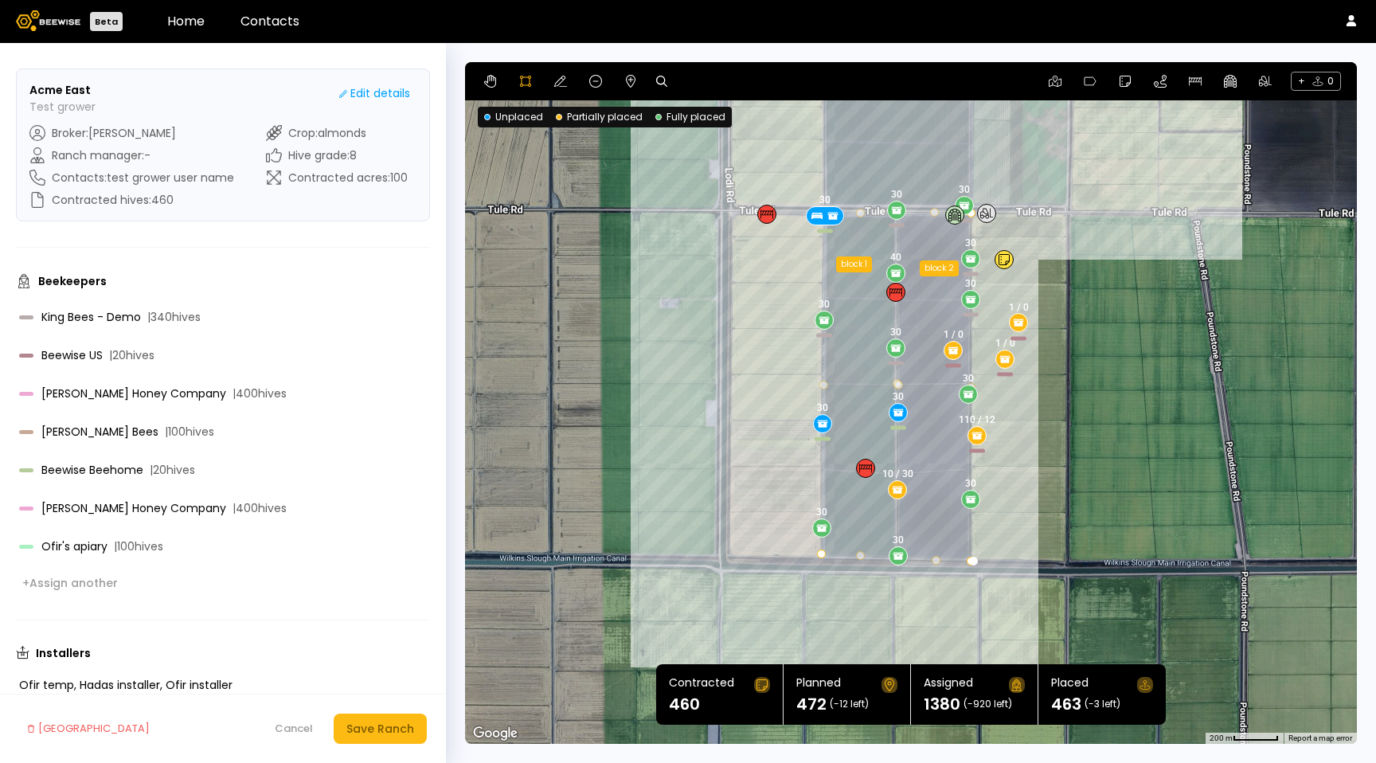
drag, startPoint x: 982, startPoint y: 556, endPoint x: 997, endPoint y: 518, distance: 40.4
click at [974, 530] on div at bounding box center [912, 403] width 890 height 682
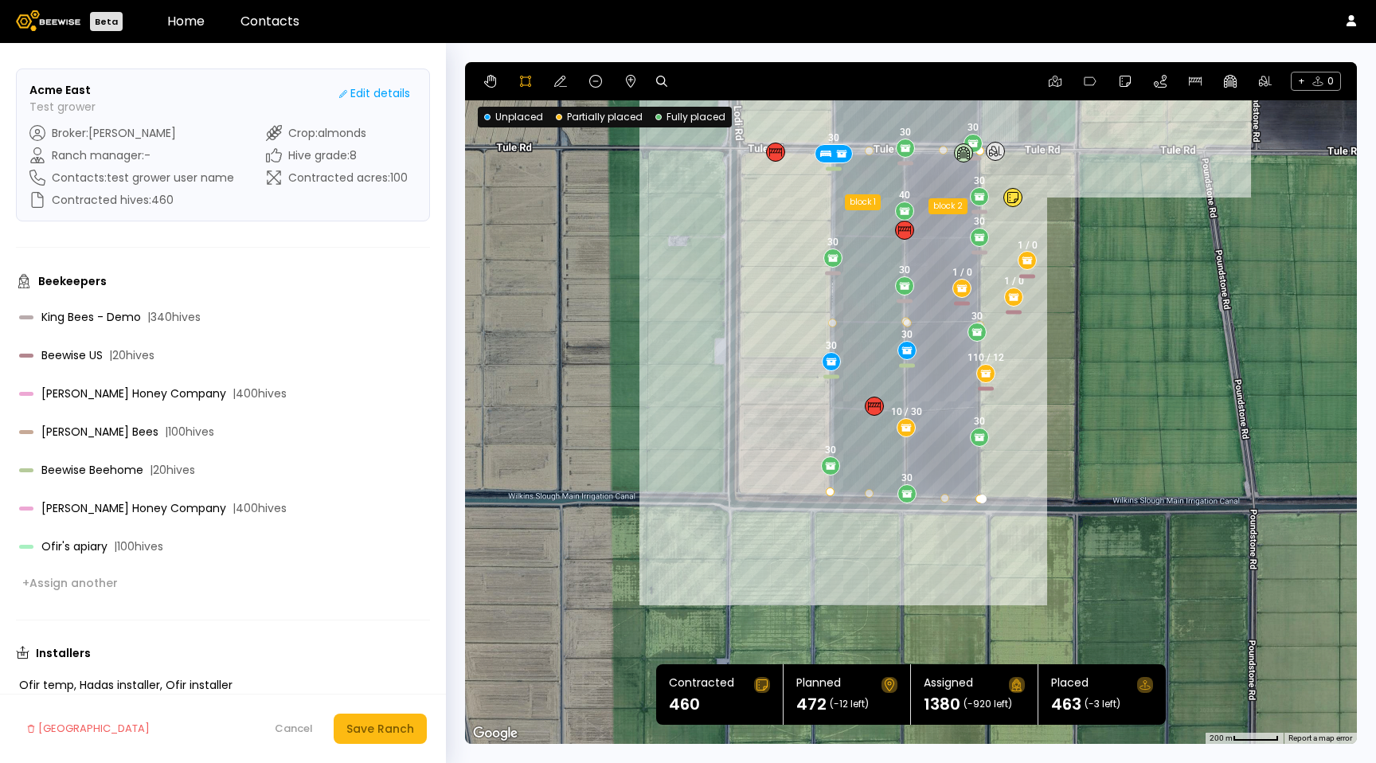
click at [984, 500] on div at bounding box center [912, 403] width 890 height 682
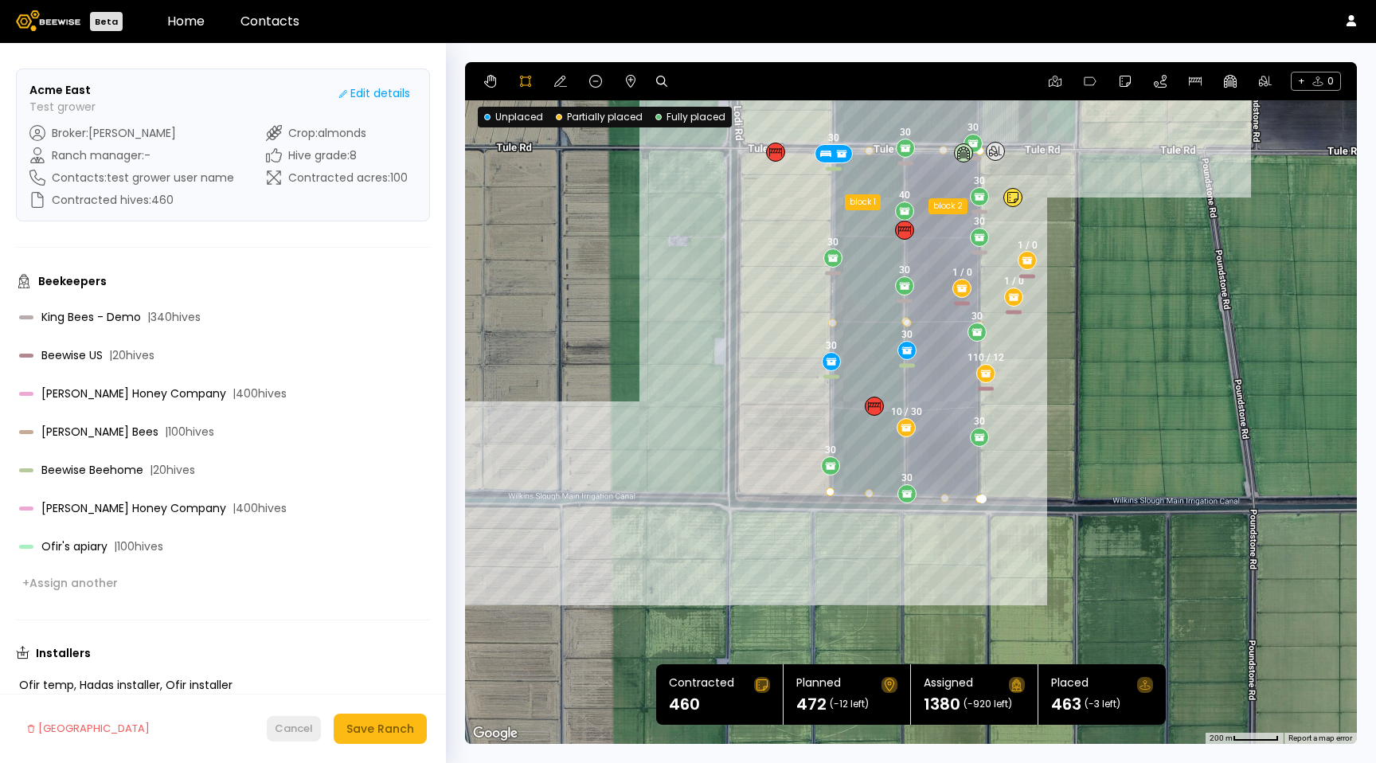
click at [288, 733] on div "Cancel" at bounding box center [294, 729] width 38 height 16
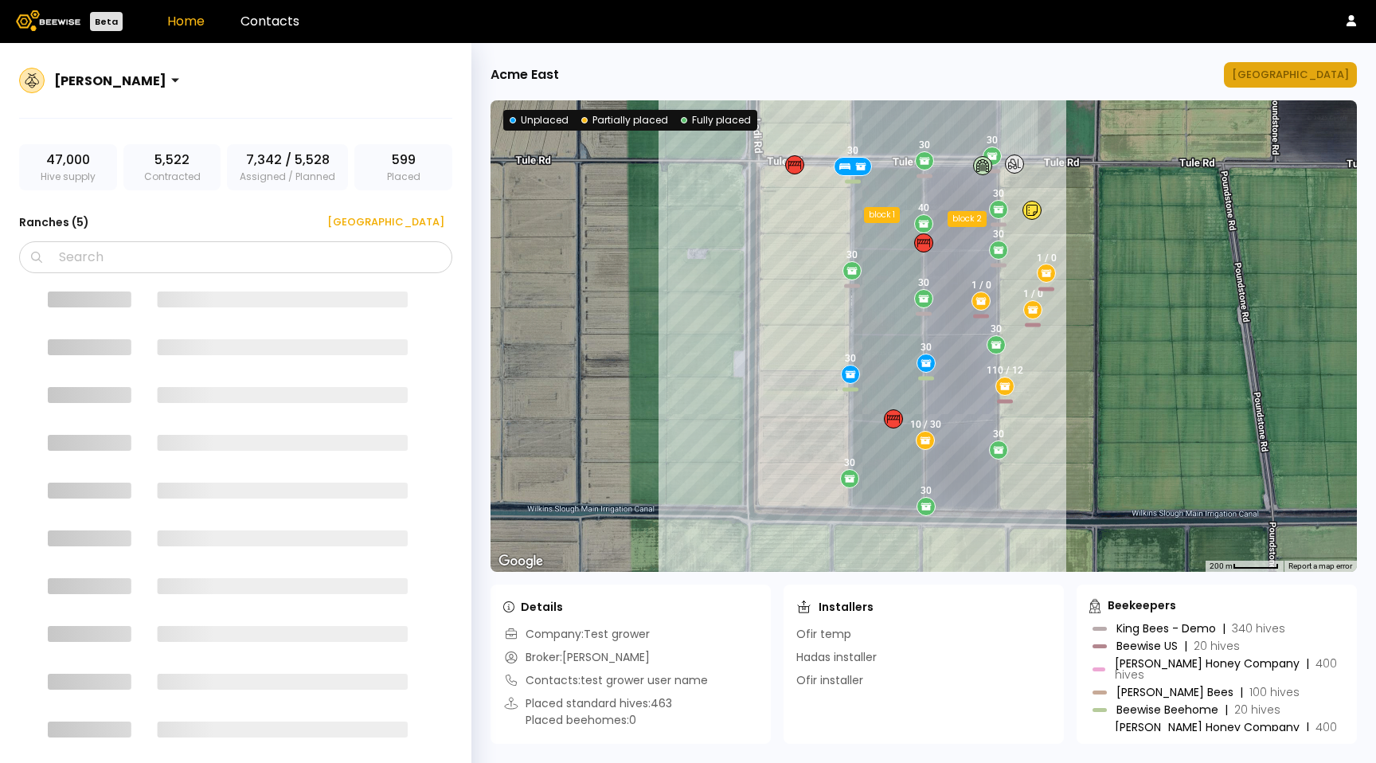
click at [1320, 62] on button "Manage Ranch" at bounding box center [1290, 74] width 133 height 25
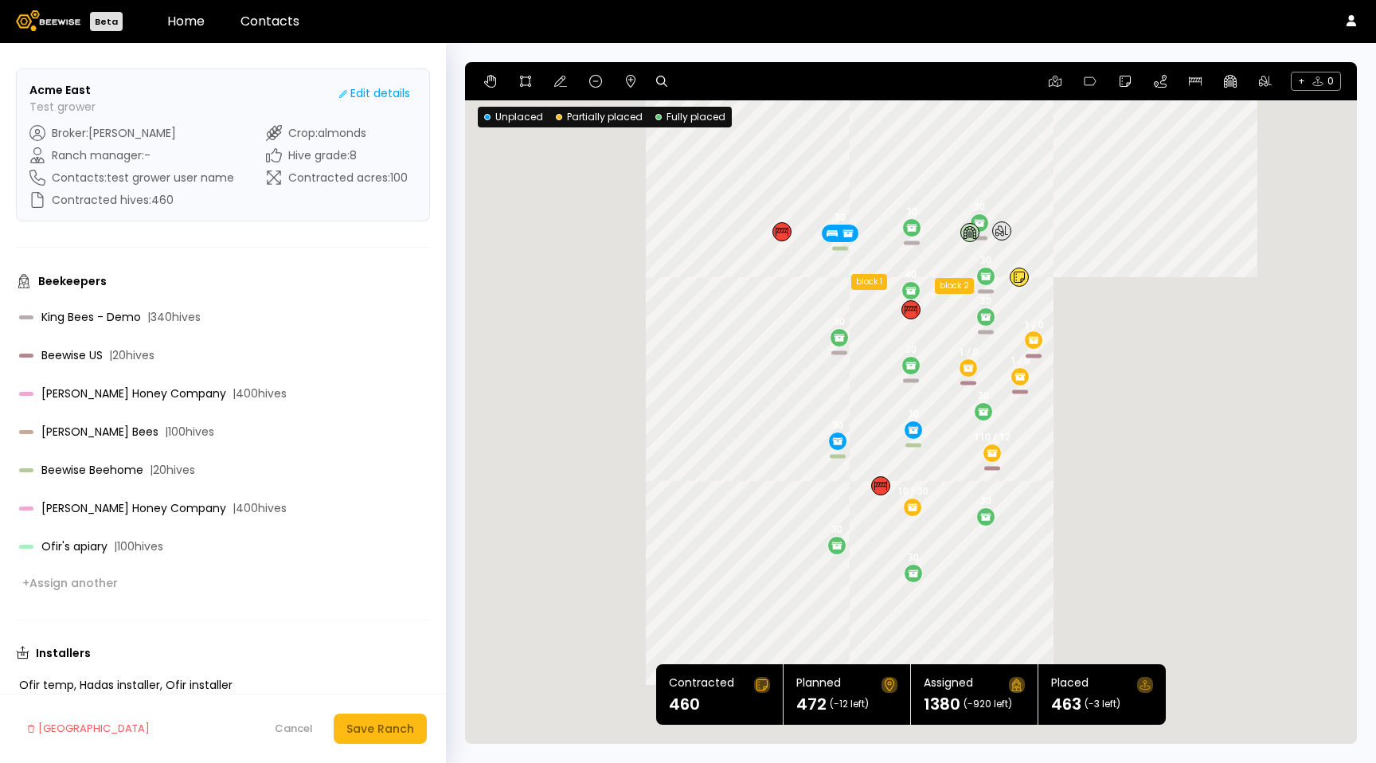
click at [1316, 71] on div "+ 0" at bounding box center [911, 81] width 892 height 38
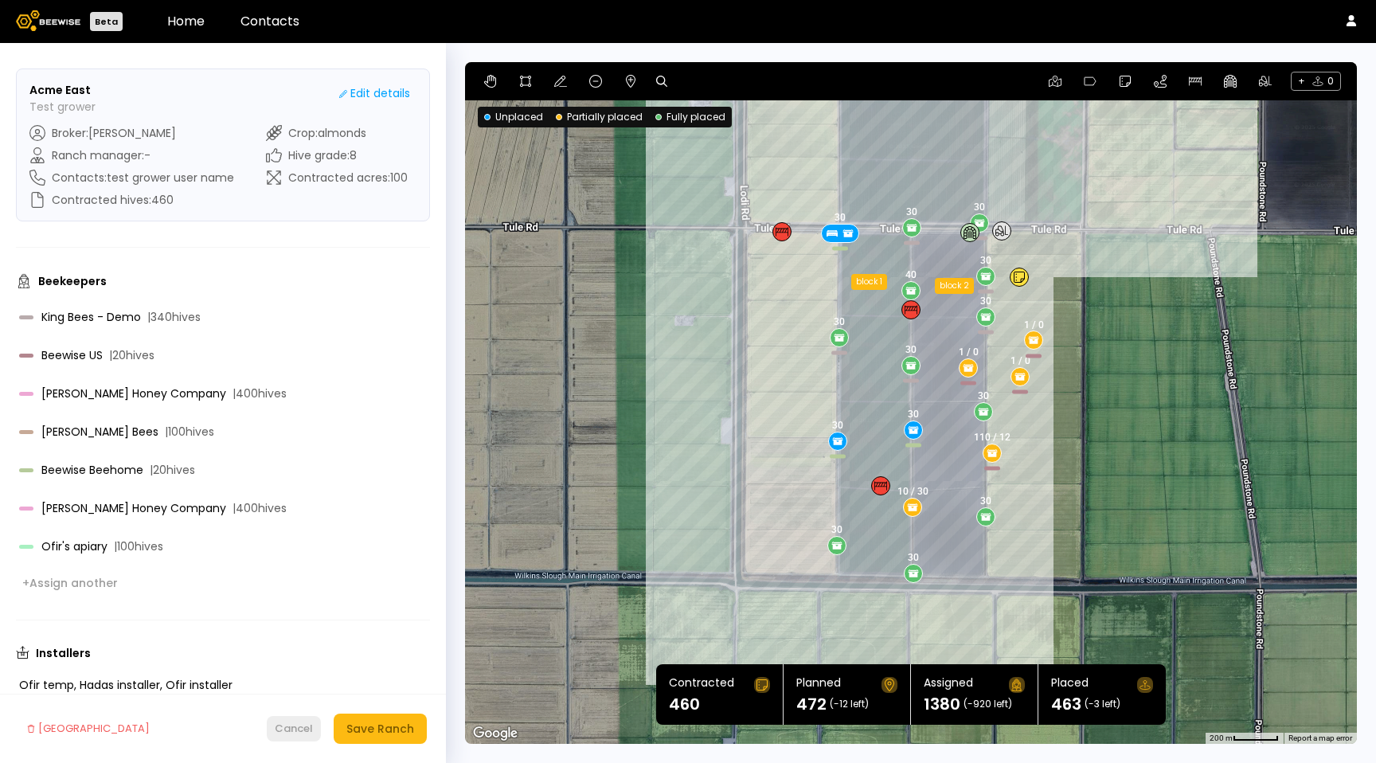
click at [291, 737] on button "Cancel" at bounding box center [294, 728] width 54 height 25
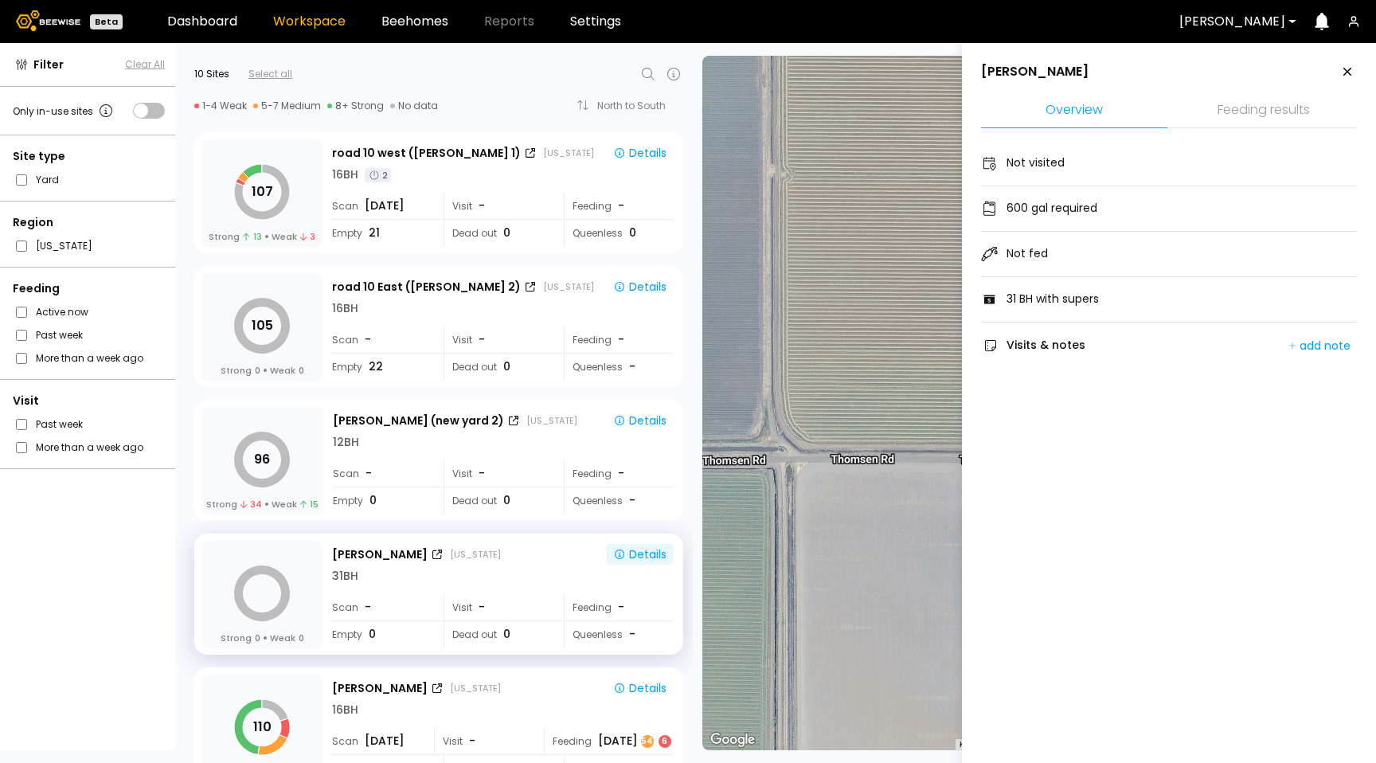
scroll to position [186, 0]
